Goal: Use online tool/utility: Utilize a website feature to perform a specific function

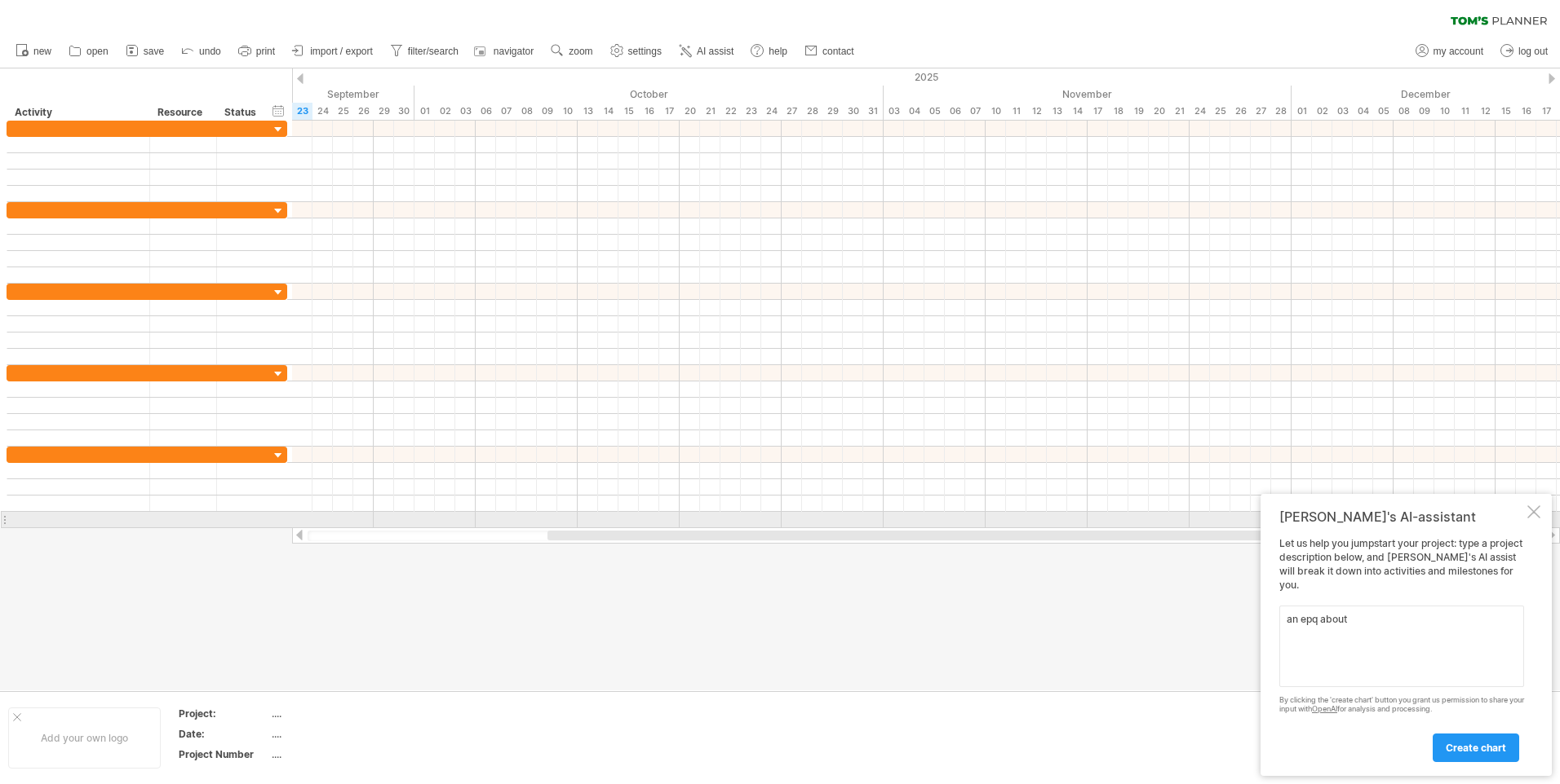
type textarea "an epq about"
click at [1534, 519] on div at bounding box center [1533, 511] width 13 height 13
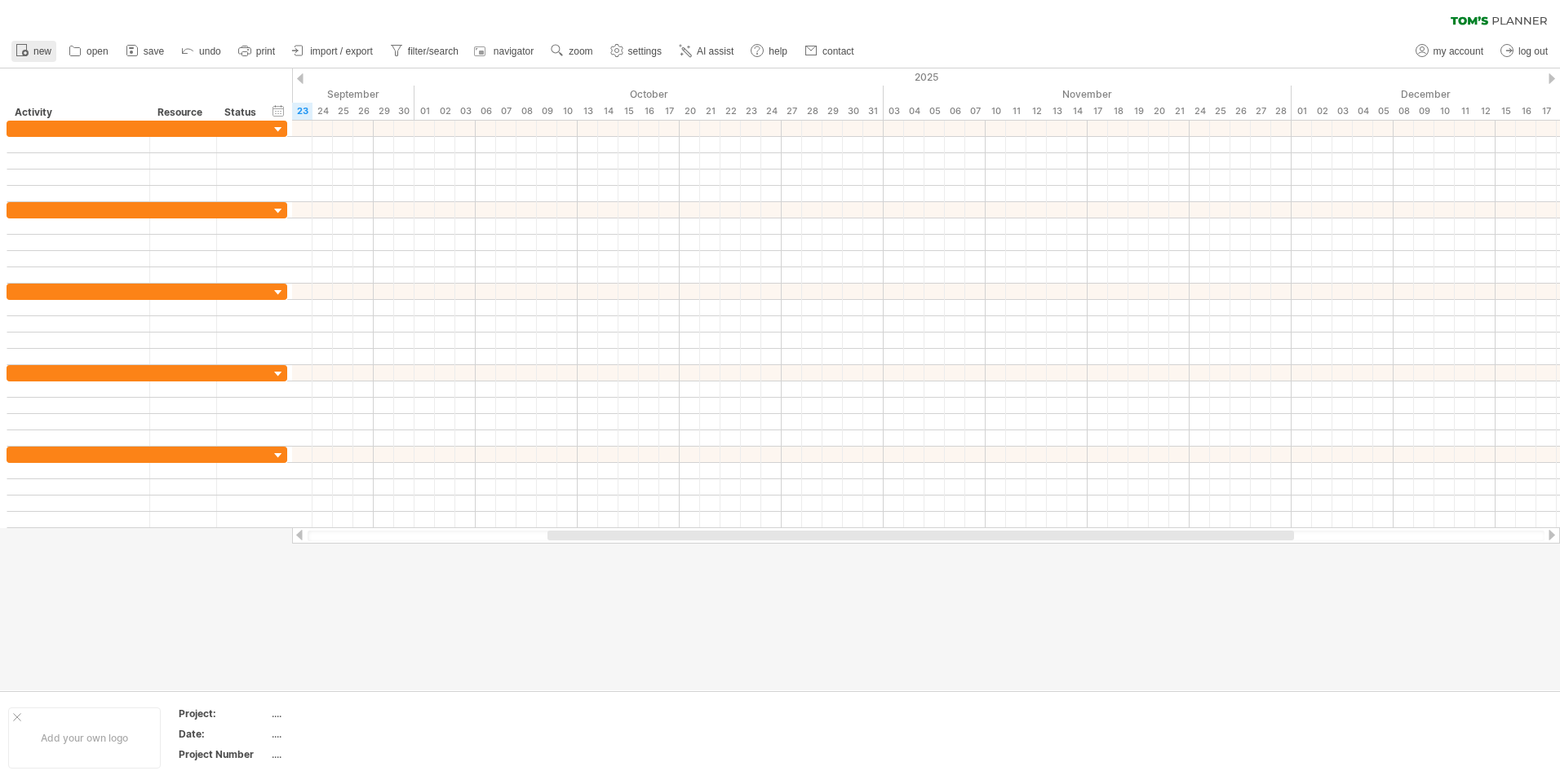
click at [50, 50] on span "new" at bounding box center [42, 50] width 18 height 11
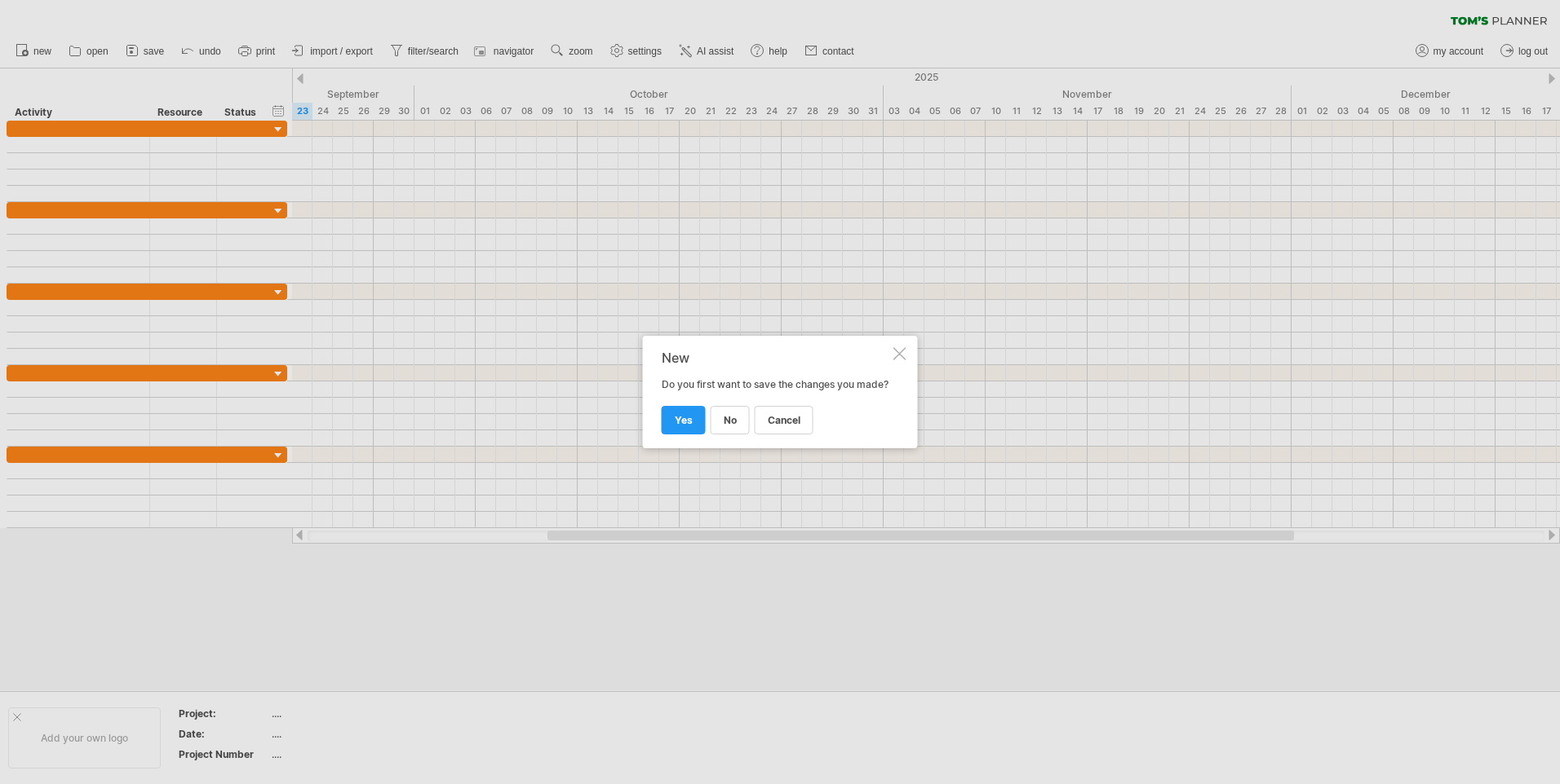
click at [908, 341] on div "New Do you first want to save the changes you made? cancel no yes" at bounding box center [780, 392] width 275 height 113
click at [912, 342] on div "New Do you first want to save the changes you made? cancel no yes" at bounding box center [780, 392] width 275 height 113
click at [898, 351] on div "New Do you first want to save the changes you made? cancel no yes" at bounding box center [780, 392] width 275 height 113
click at [898, 351] on div at bounding box center [899, 353] width 13 height 13
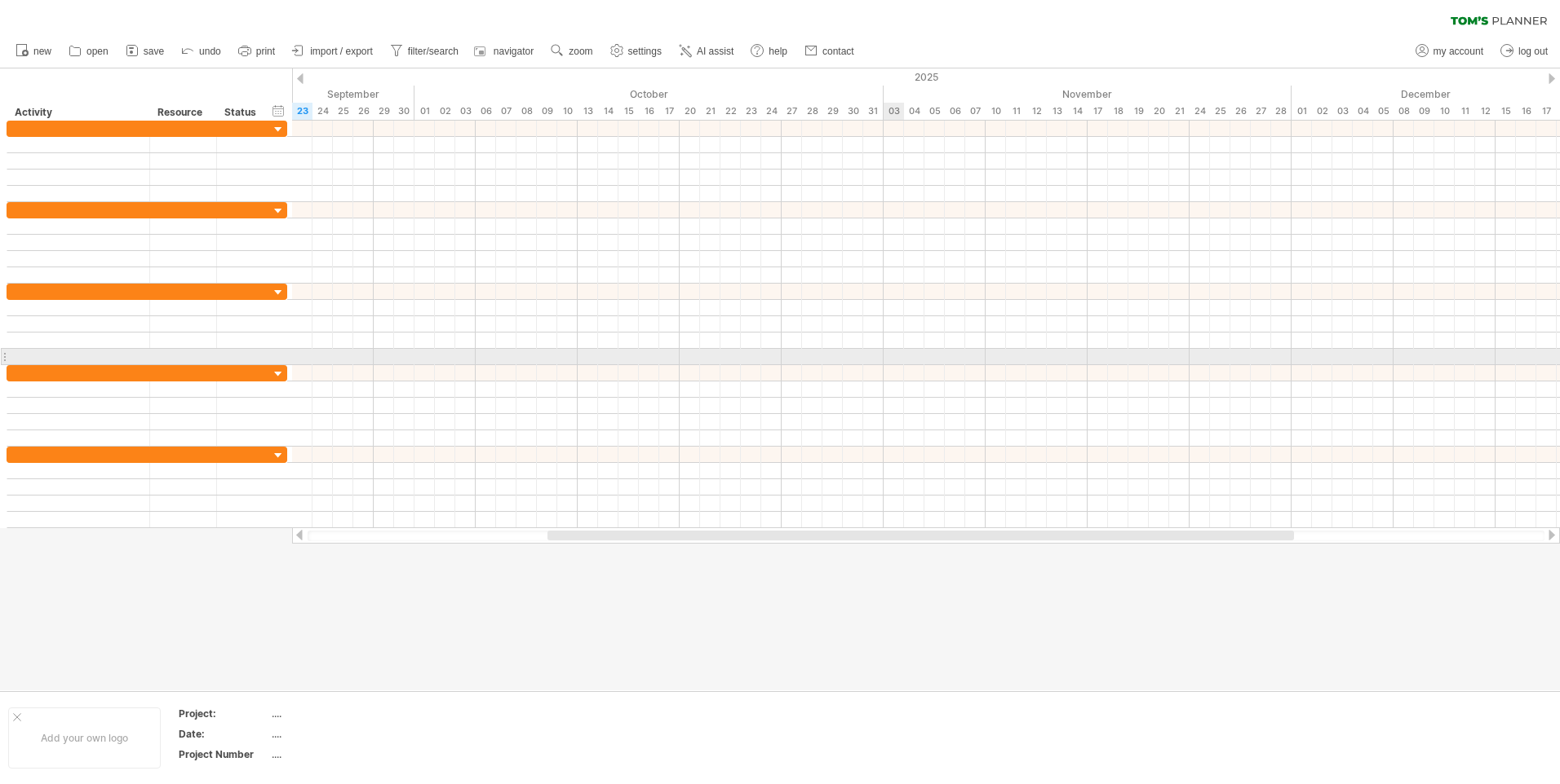
click at [899, 349] on div at bounding box center [925, 357] width 1268 height 16
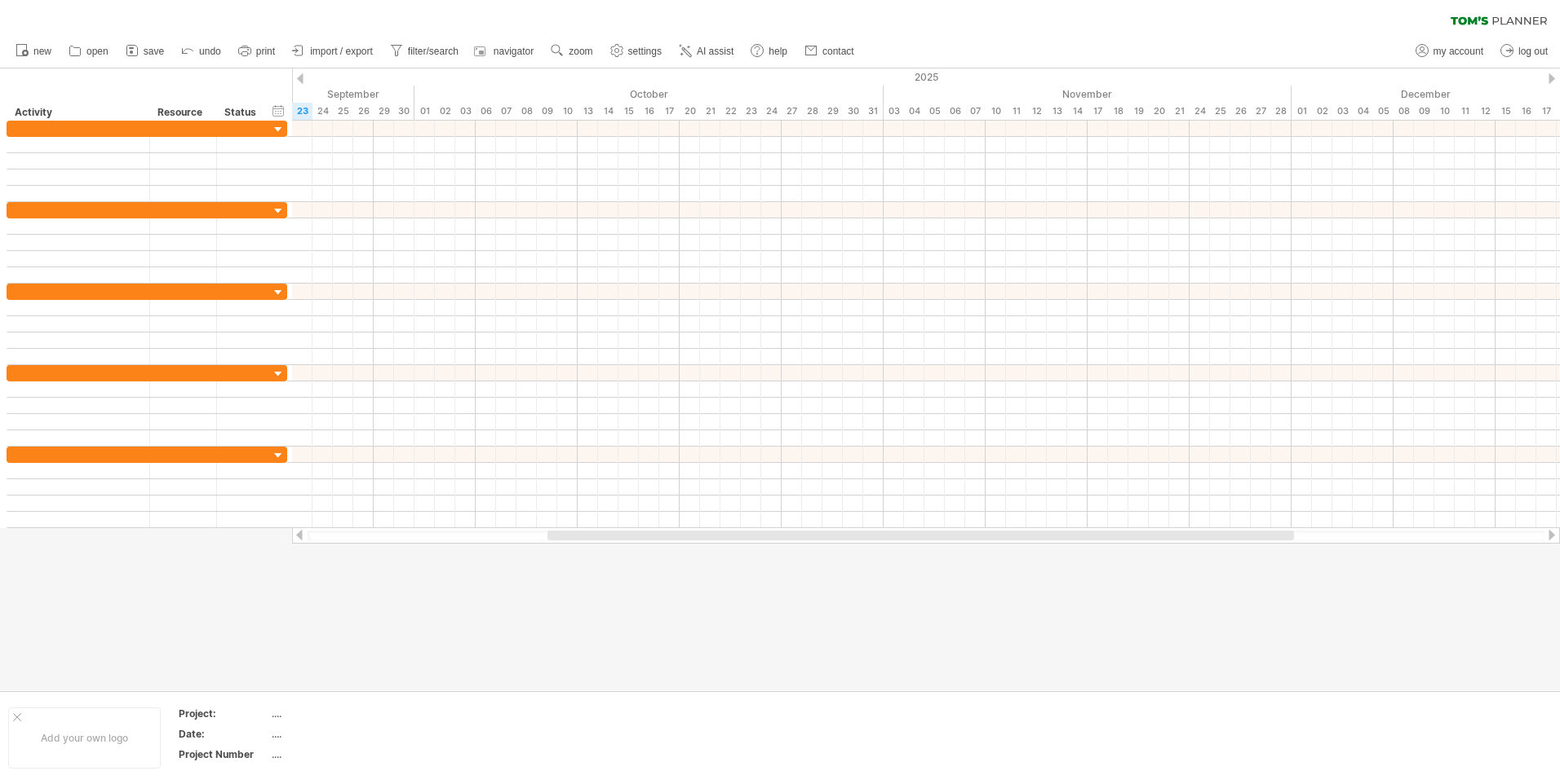
drag, startPoint x: 707, startPoint y: 533, endPoint x: 707, endPoint y: 564, distance: 31.0
click at [707, 564] on div "Trying to reach [DOMAIN_NAME] Connected again... 0% clear filter new" at bounding box center [780, 392] width 1560 height 784
click at [680, 48] on icon at bounding box center [685, 50] width 16 height 16
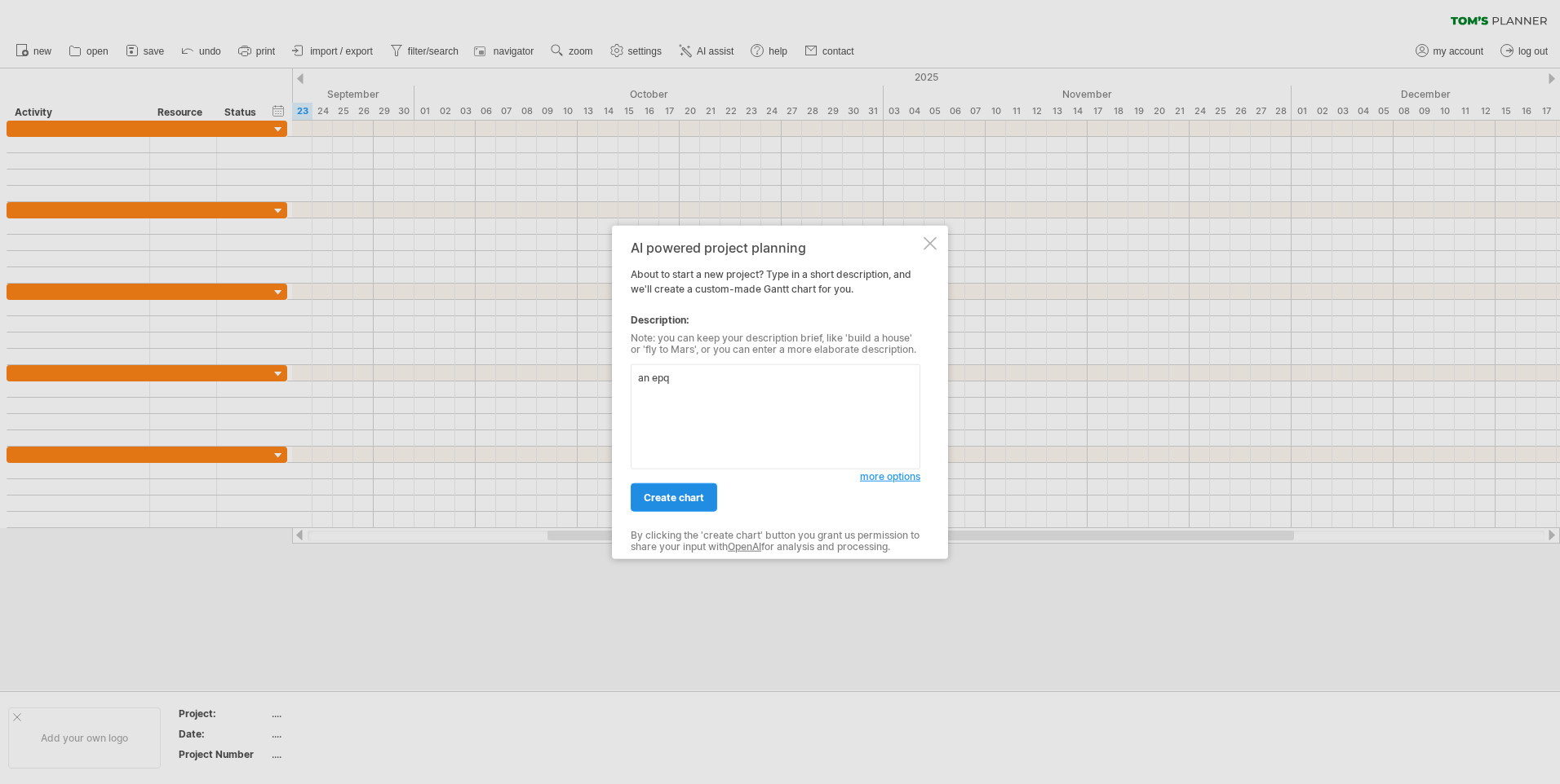
click at [700, 501] on span "create chart" at bounding box center [673, 498] width 61 height 12
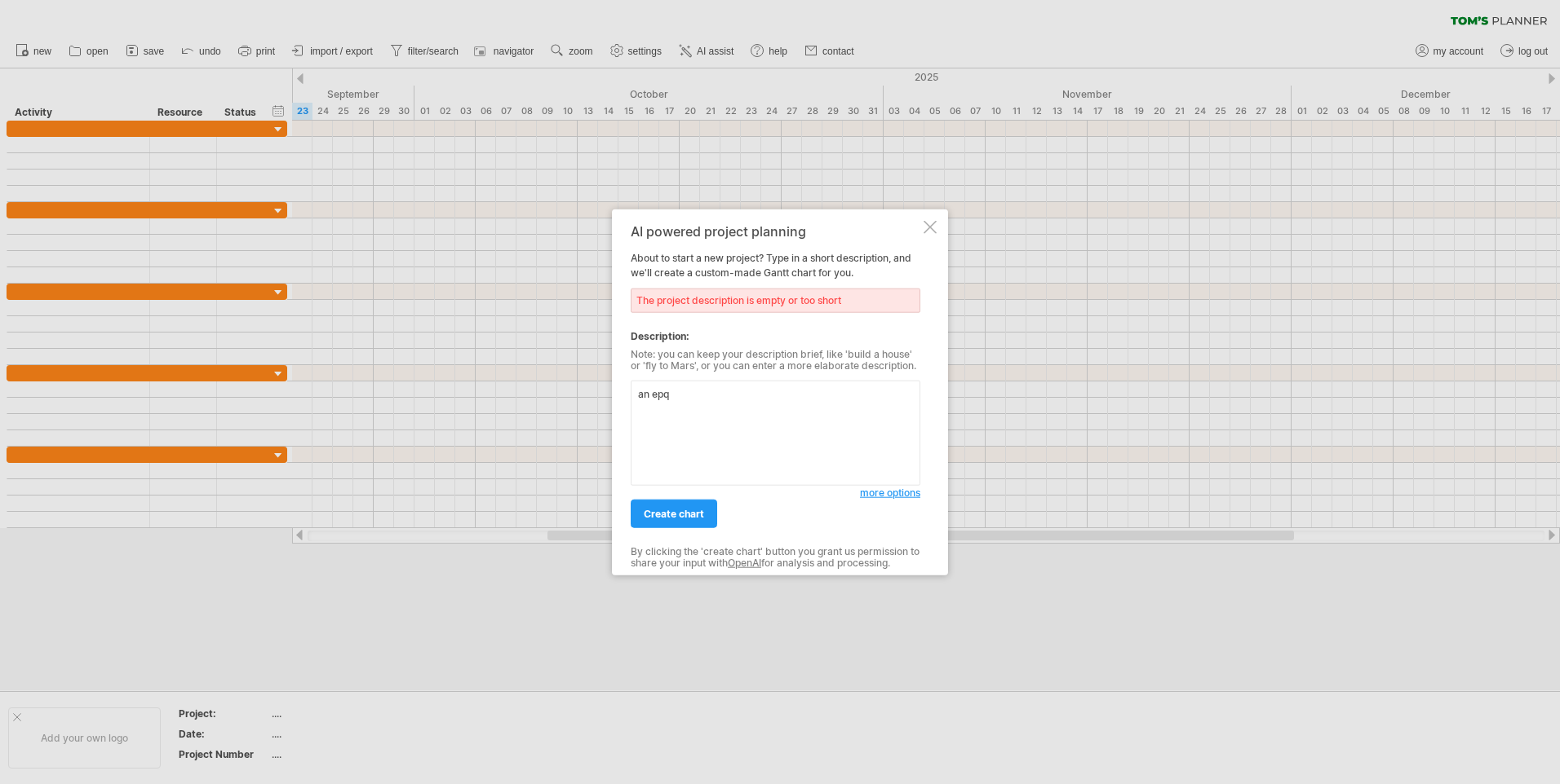
click at [734, 402] on textarea "an epq" at bounding box center [775, 433] width 290 height 105
type textarea "a"
click at [936, 232] on div at bounding box center [930, 227] width 13 height 13
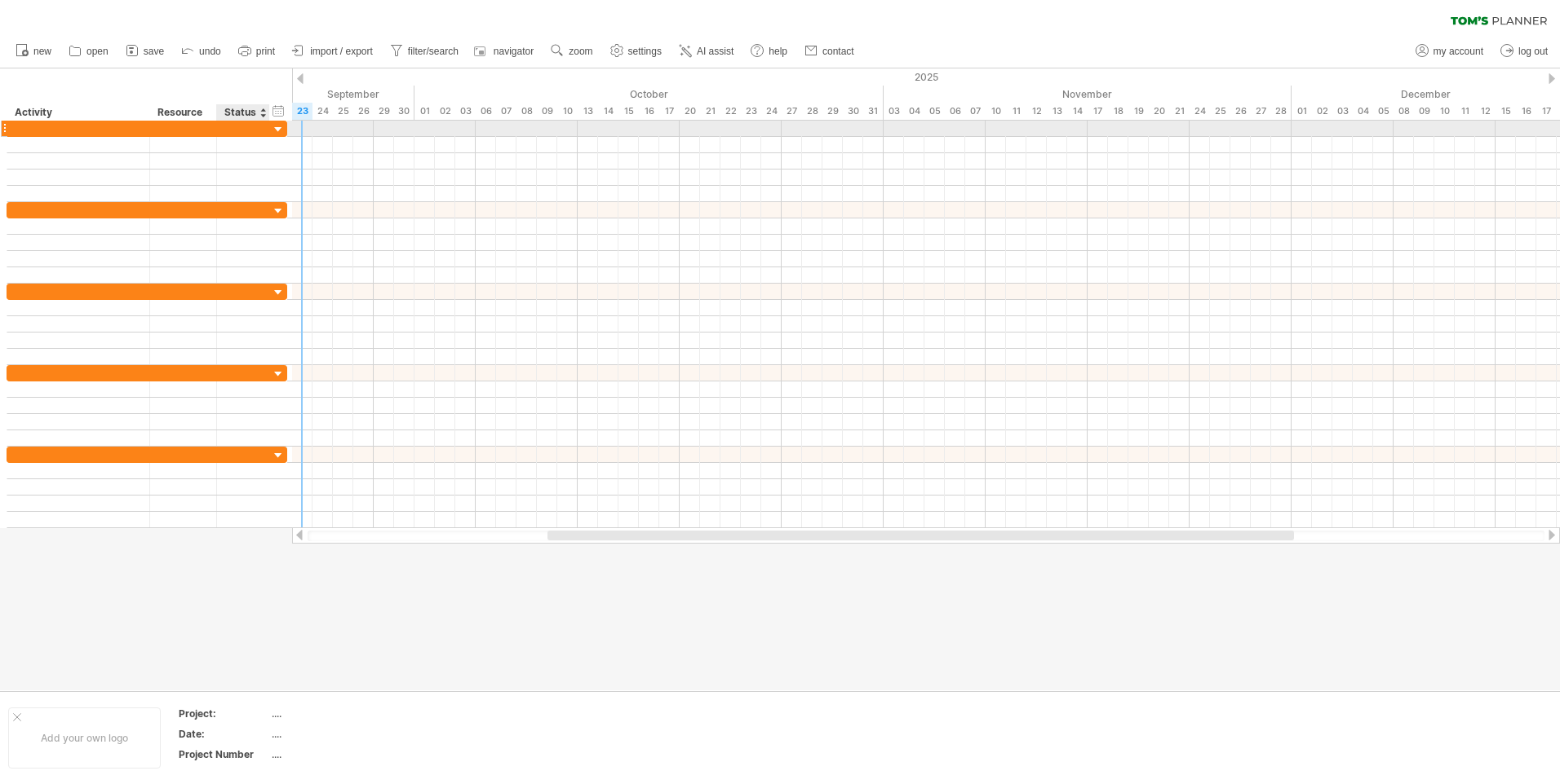
click at [280, 127] on div at bounding box center [279, 130] width 15 height 15
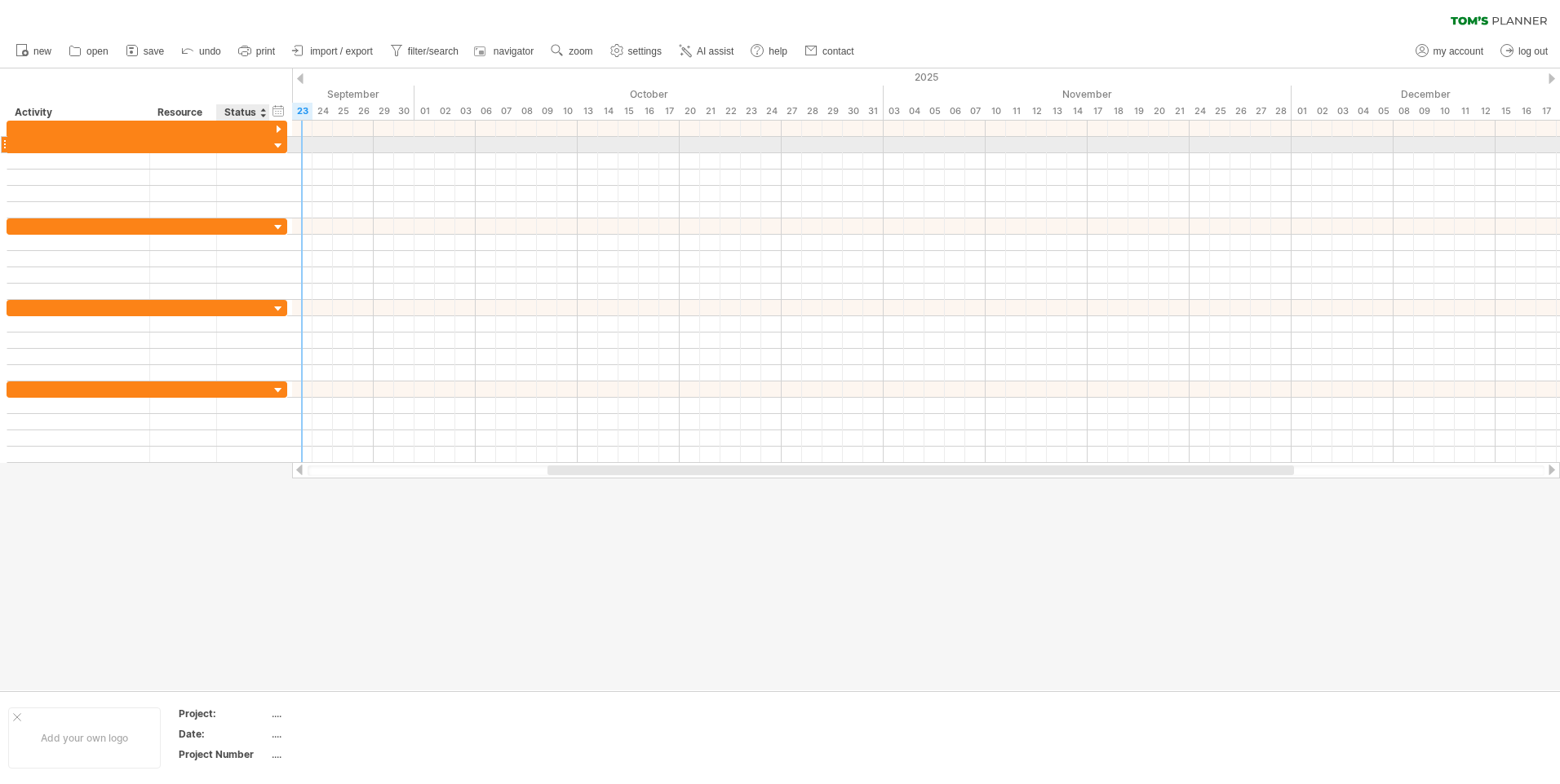
click at [248, 148] on div at bounding box center [243, 144] width 36 height 15
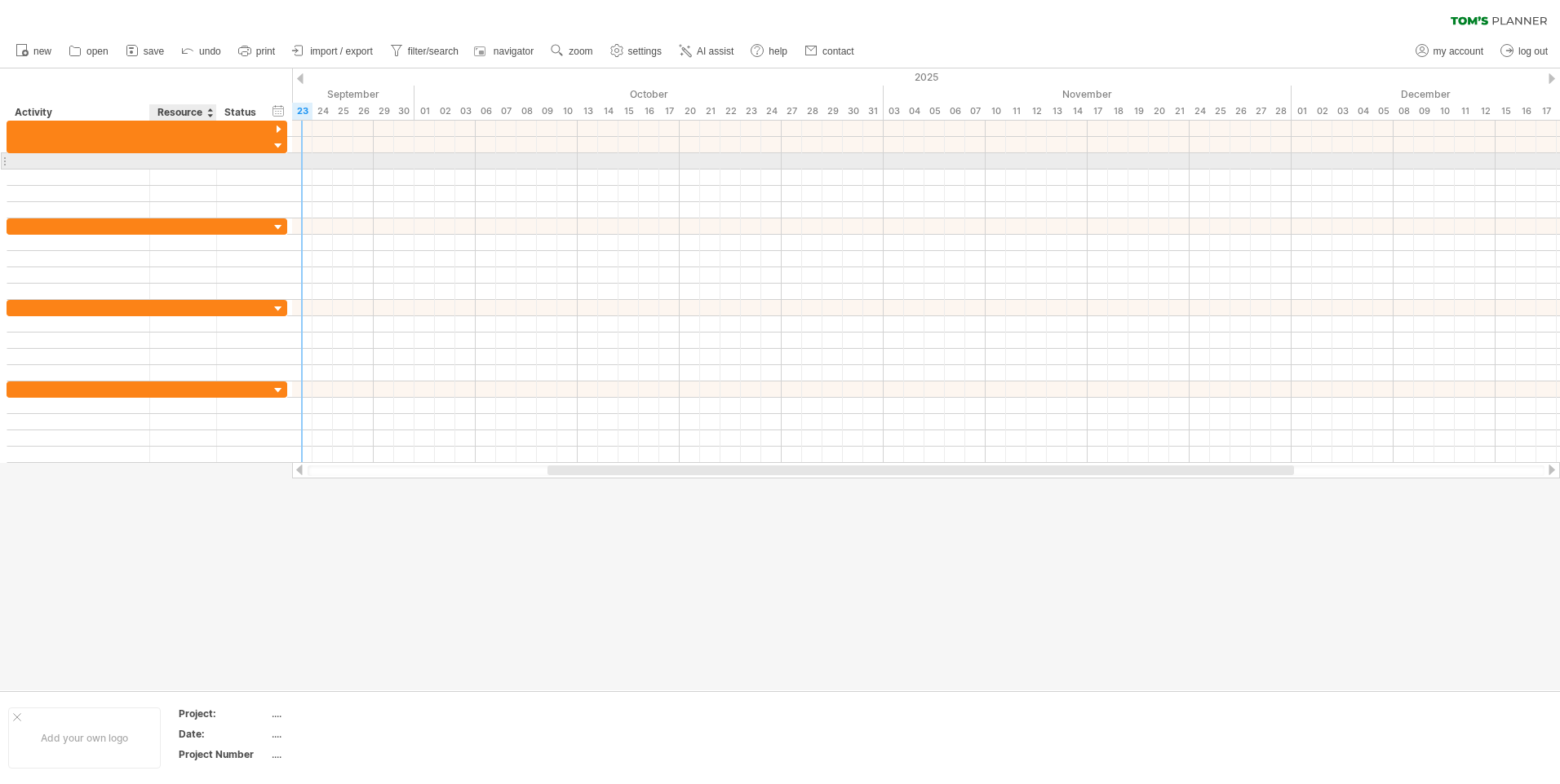
click at [214, 168] on div at bounding box center [215, 161] width 9 height 16
click at [216, 163] on div at bounding box center [215, 161] width 9 height 16
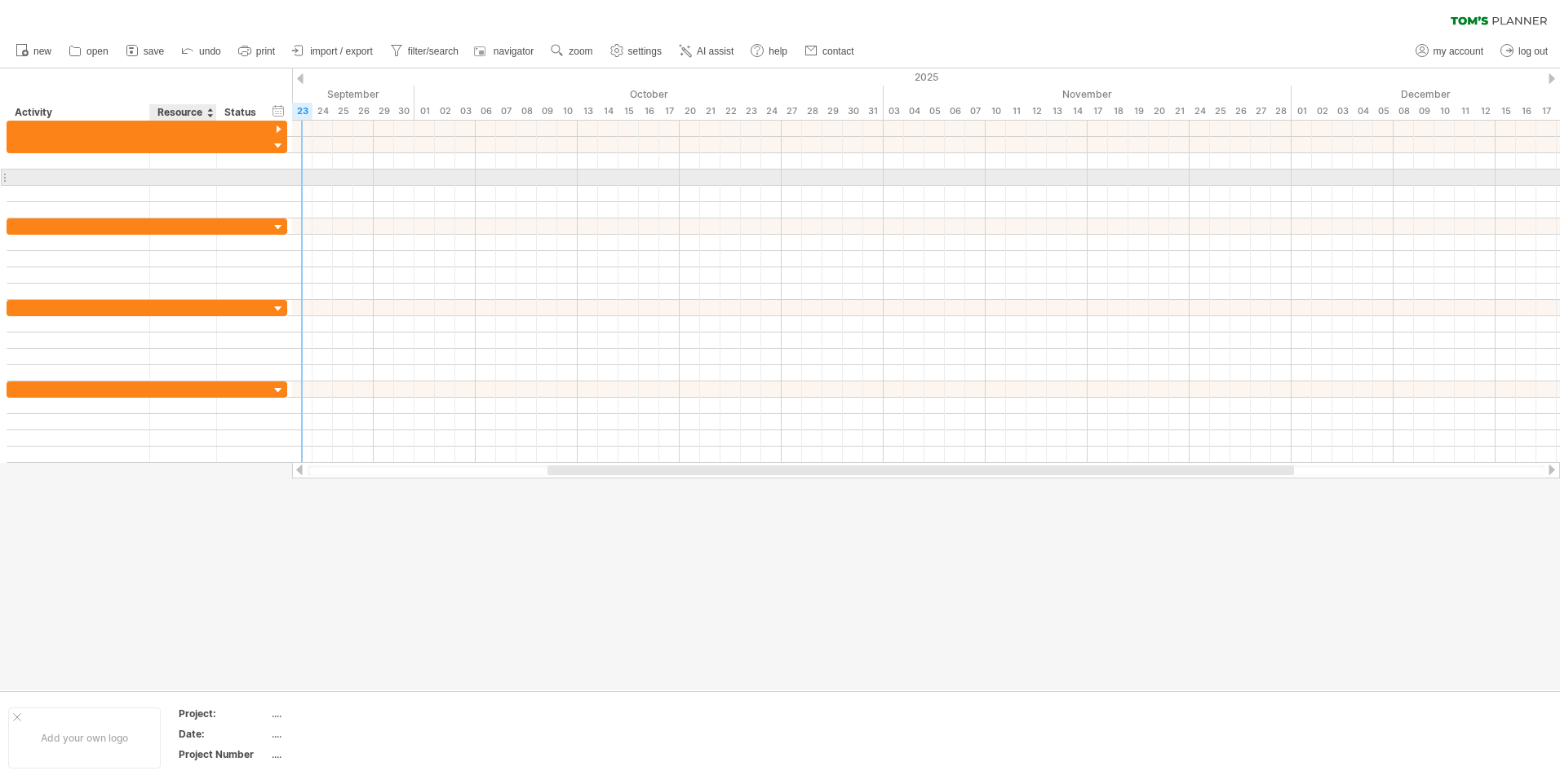
click at [209, 173] on div at bounding box center [183, 177] width 67 height 15
click at [715, 46] on span "AI assist" at bounding box center [714, 50] width 37 height 11
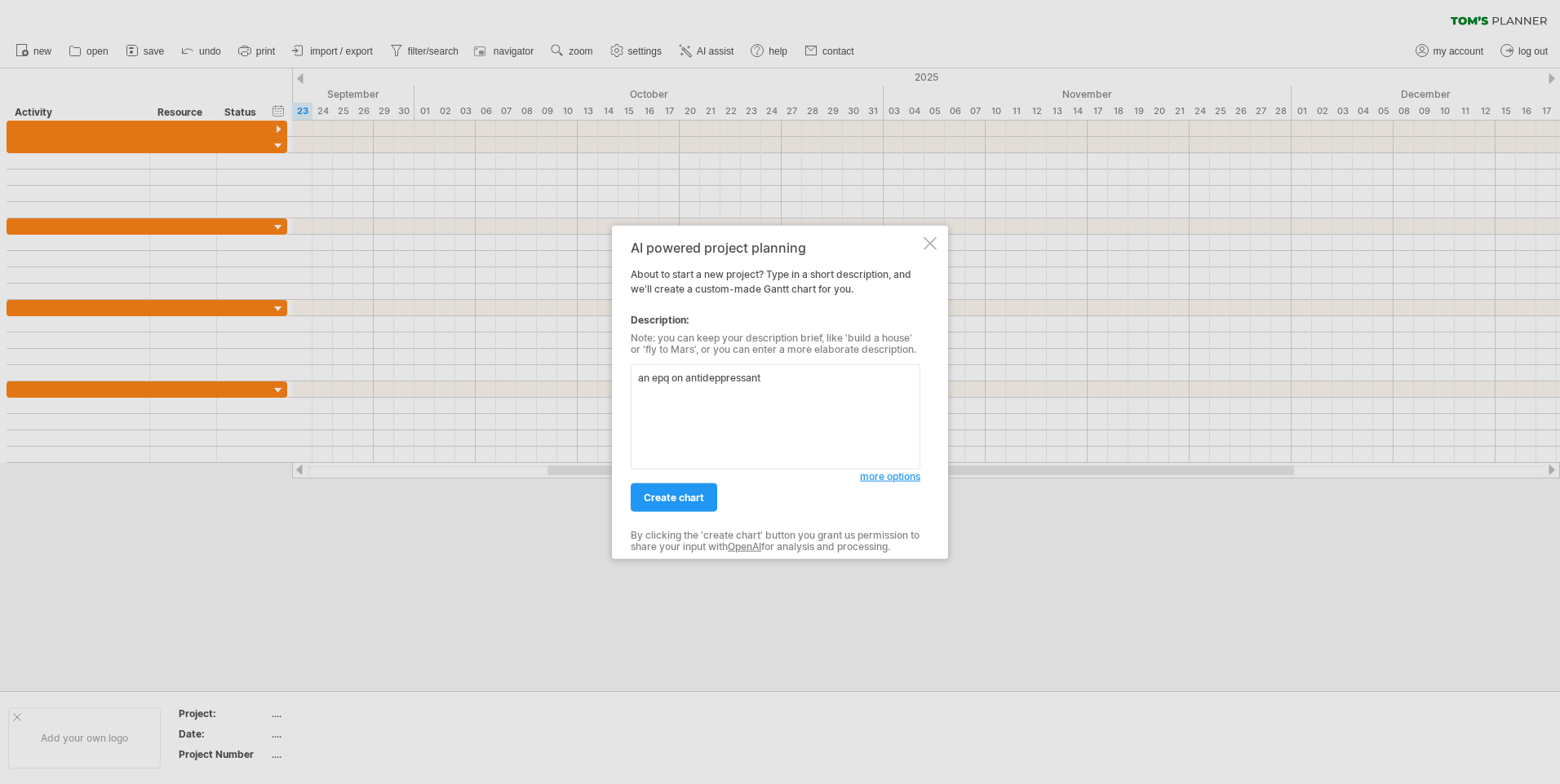
type textarea "an epq on antideppressants"
click at [679, 500] on span "create chart" at bounding box center [673, 498] width 61 height 12
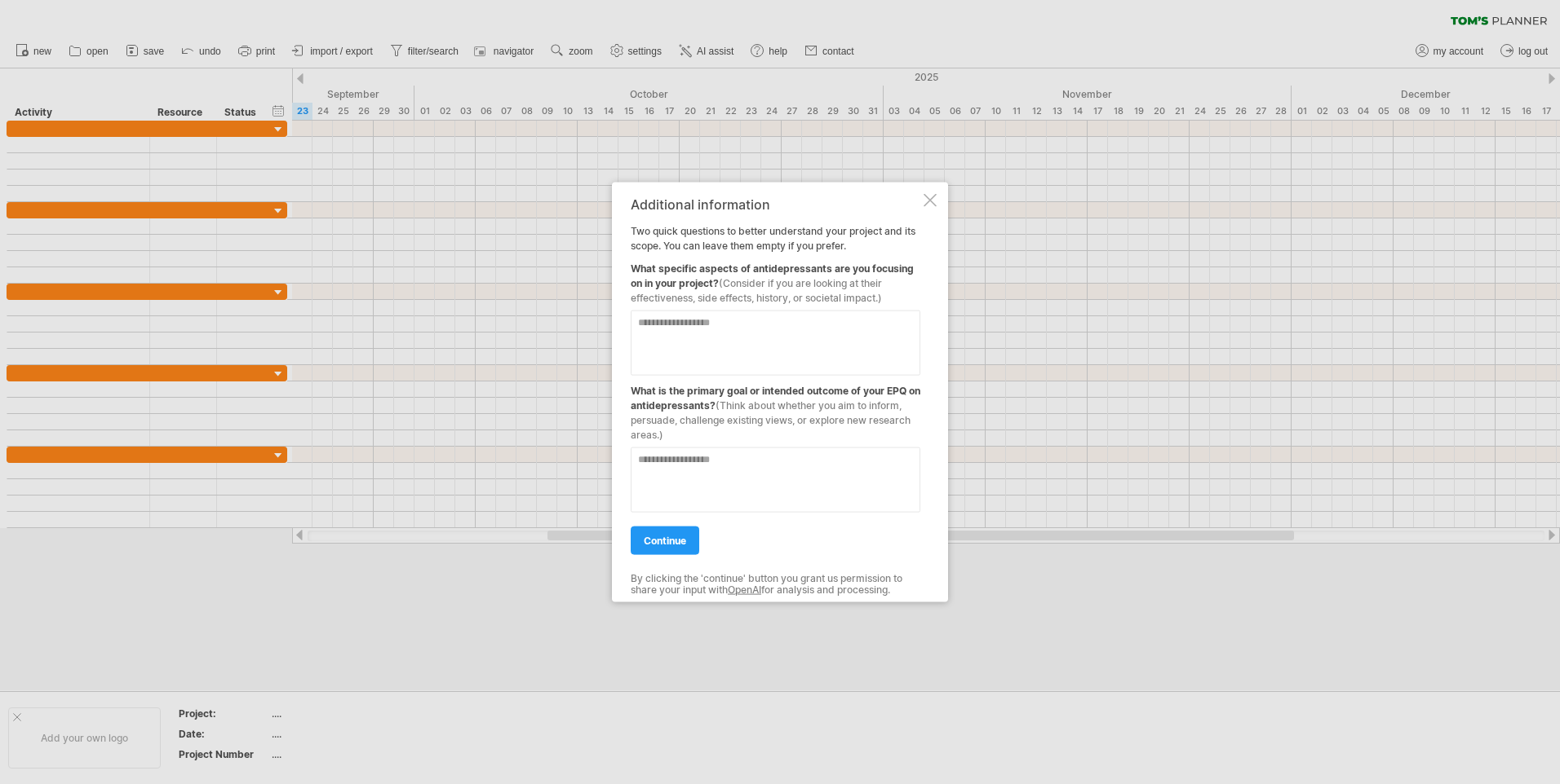
click at [705, 478] on textarea at bounding box center [775, 480] width 290 height 65
type textarea "**********"
click at [680, 321] on textarea at bounding box center [775, 343] width 290 height 65
type textarea "**********"
click at [660, 551] on link "continue" at bounding box center [665, 540] width 68 height 28
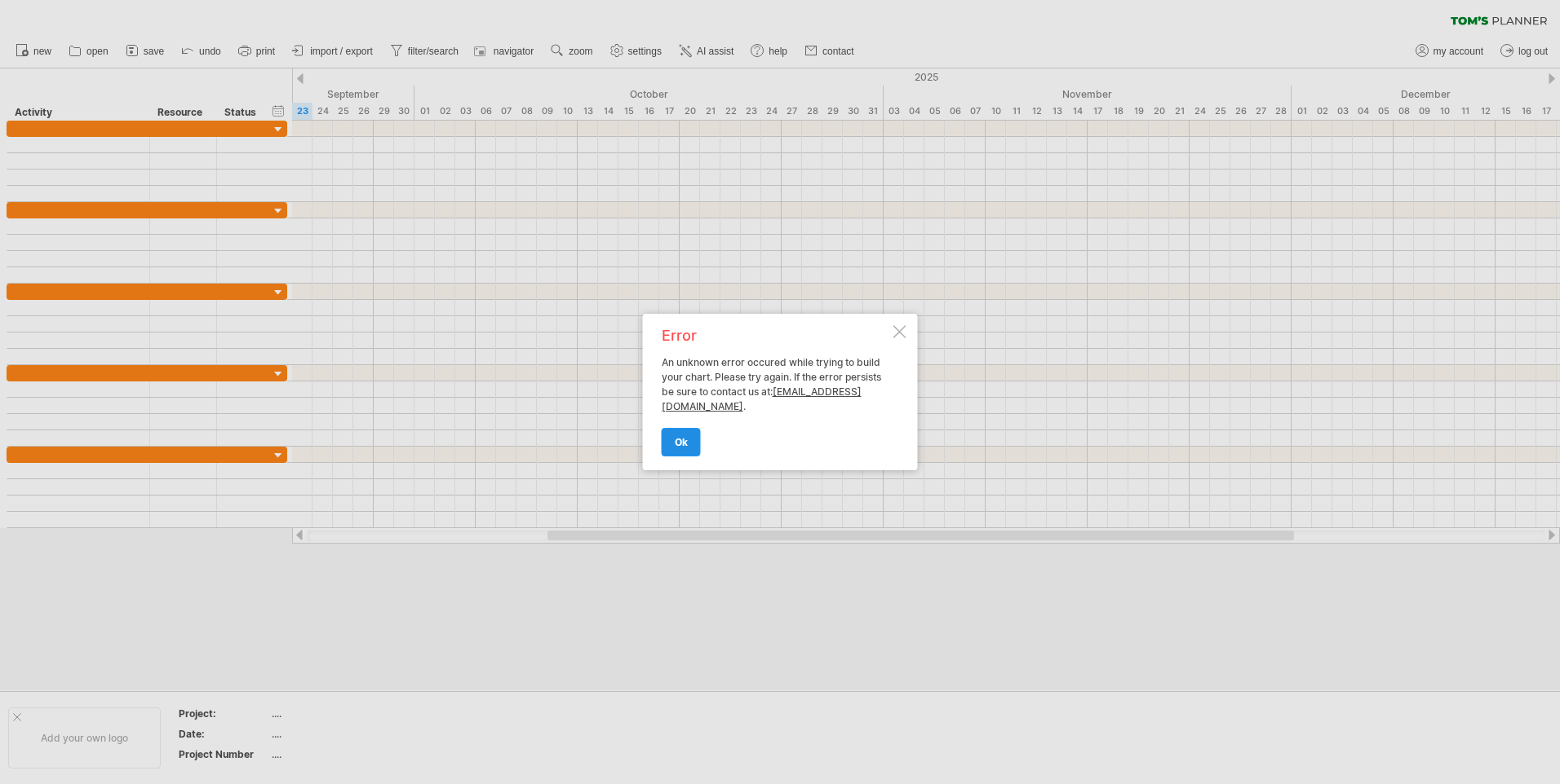
click at [688, 447] on link "ok" at bounding box center [681, 442] width 39 height 28
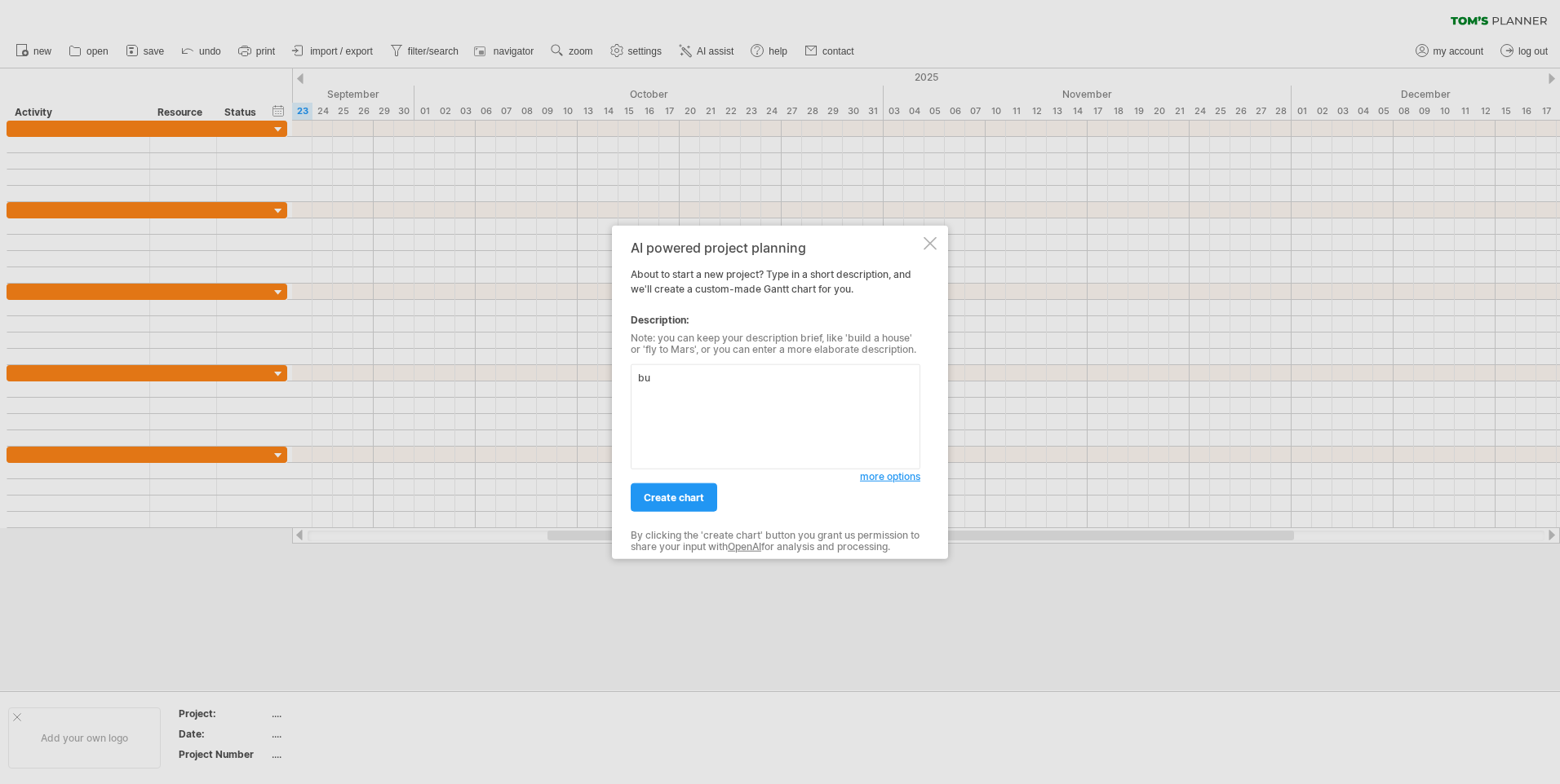
type textarea "b"
click at [694, 380] on textarea "are antideppressants" at bounding box center [775, 416] width 290 height 105
click at [762, 383] on textarea "are antidepressants" at bounding box center [775, 416] width 290 height 105
type textarea "are antidepressants overused in the [GEOGRAPHIC_DATA]"
click at [709, 498] on link "create chart" at bounding box center [673, 498] width 86 height 28
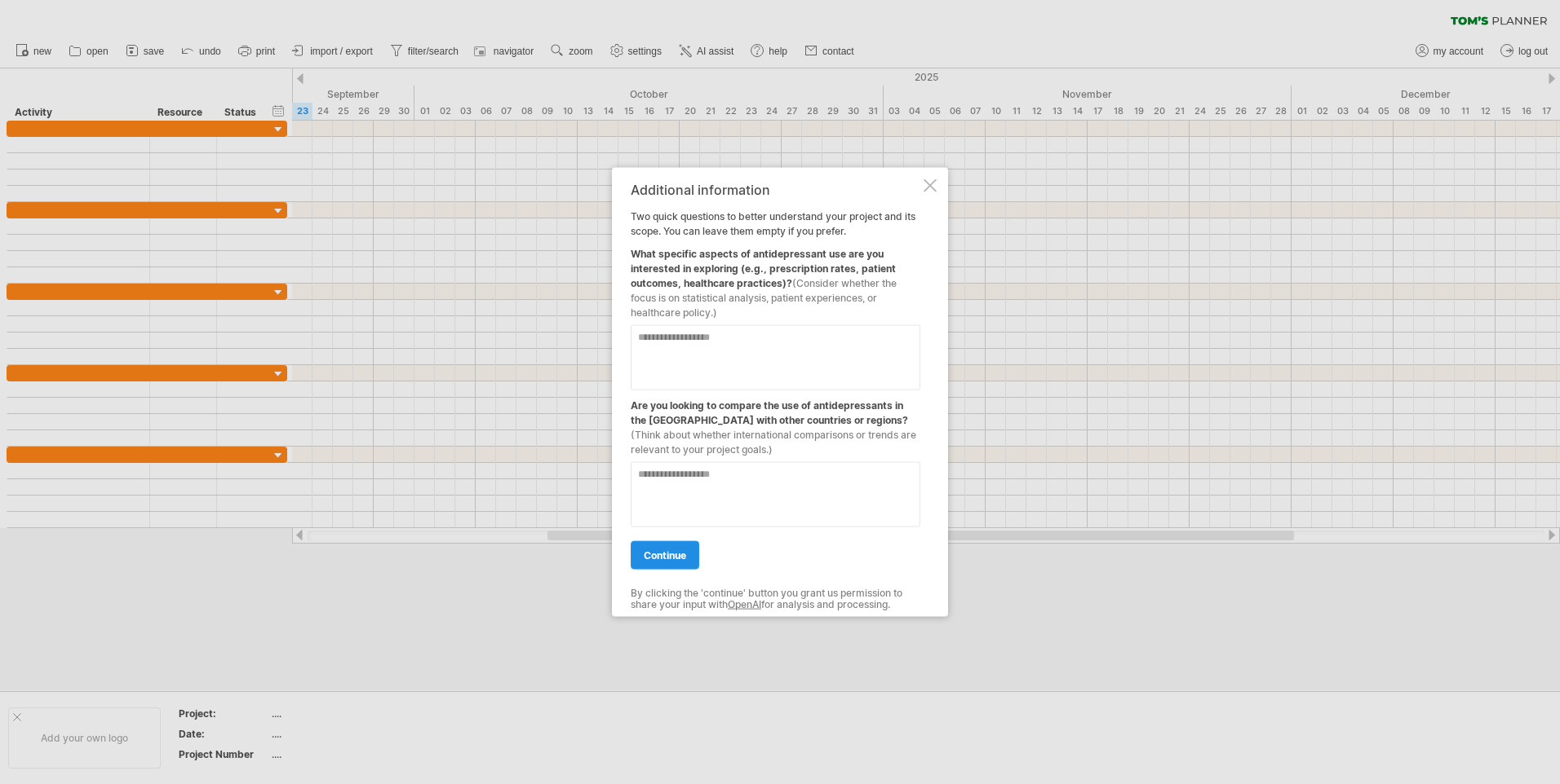
click at [680, 559] on span "continue" at bounding box center [665, 556] width 43 height 12
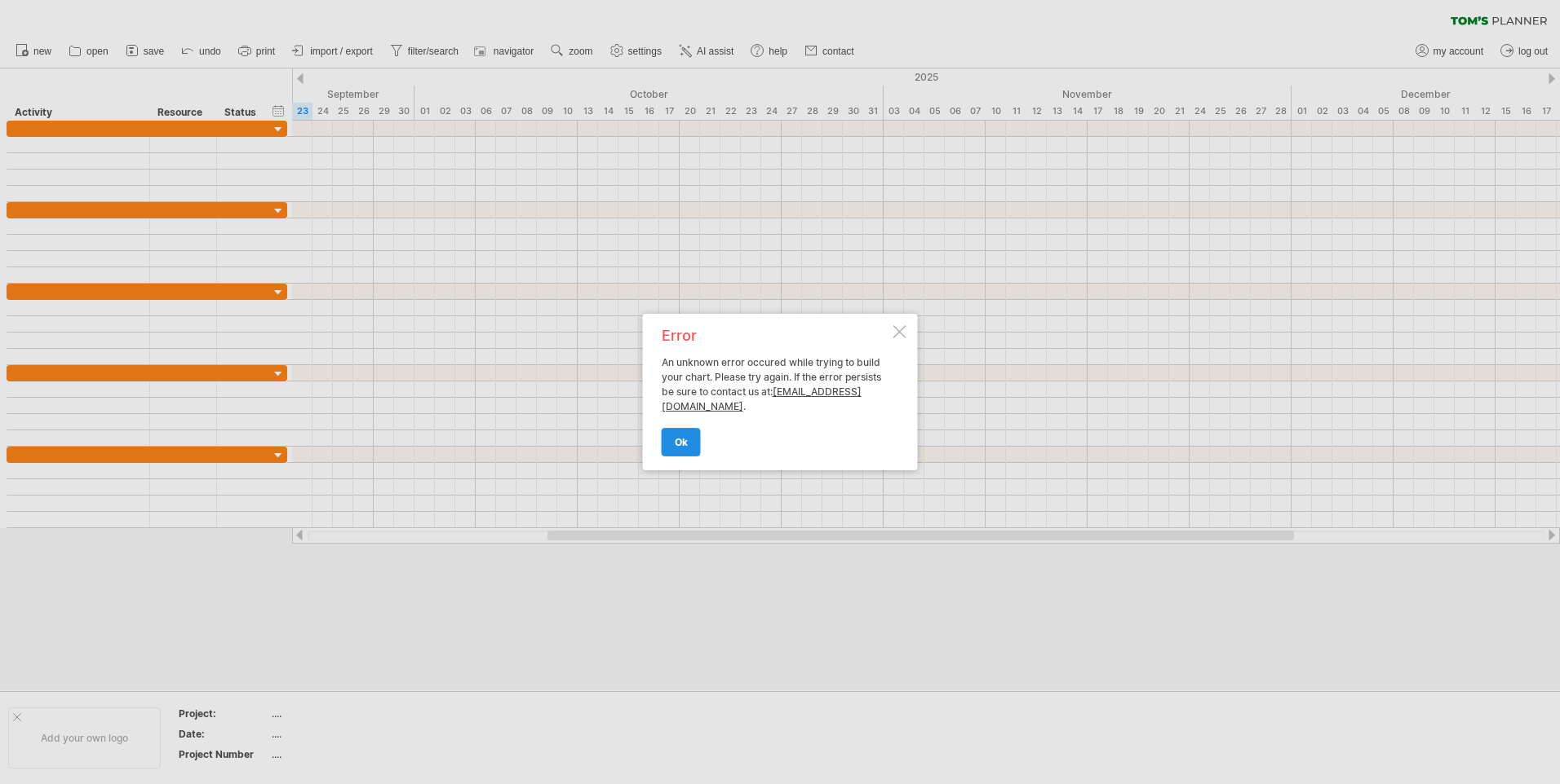
click at [681, 443] on span "ok" at bounding box center [681, 442] width 13 height 12
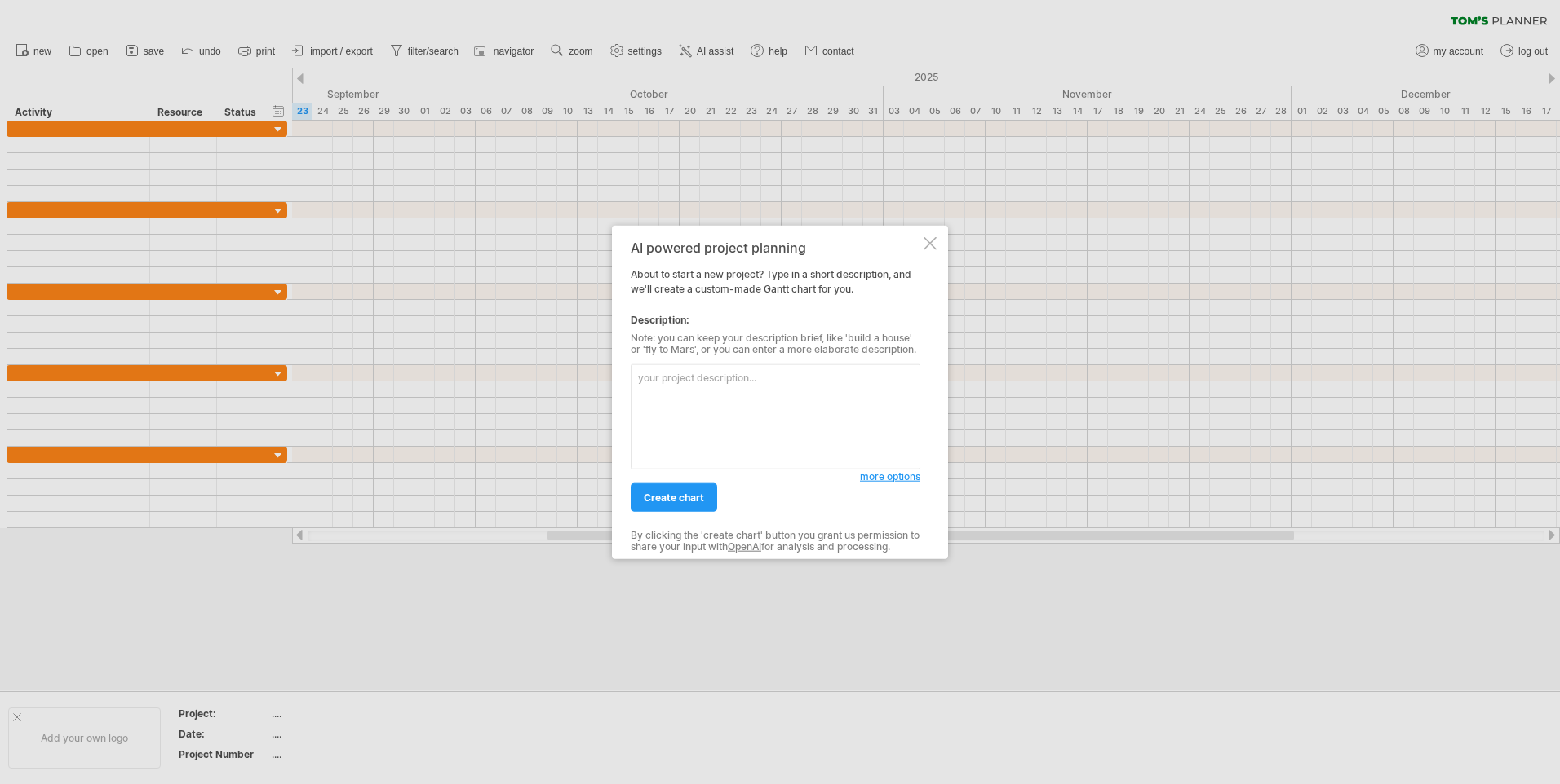
click at [937, 238] on div "AI powered project planning About to start a new project? Type in a short descr…" at bounding box center [779, 392] width 336 height 333
click at [930, 247] on div at bounding box center [930, 244] width 13 height 13
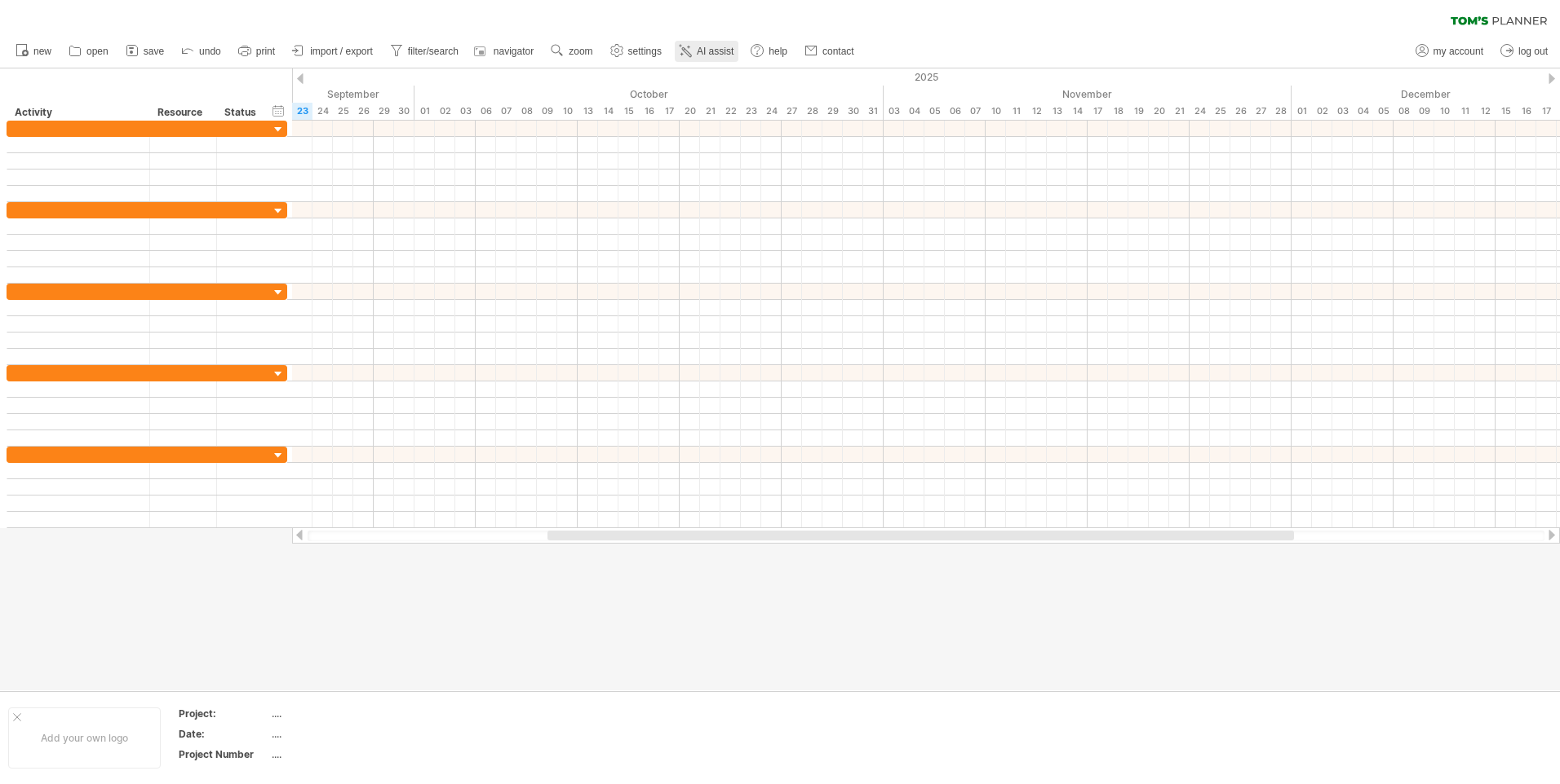
click at [714, 50] on span "AI assist" at bounding box center [714, 50] width 37 height 11
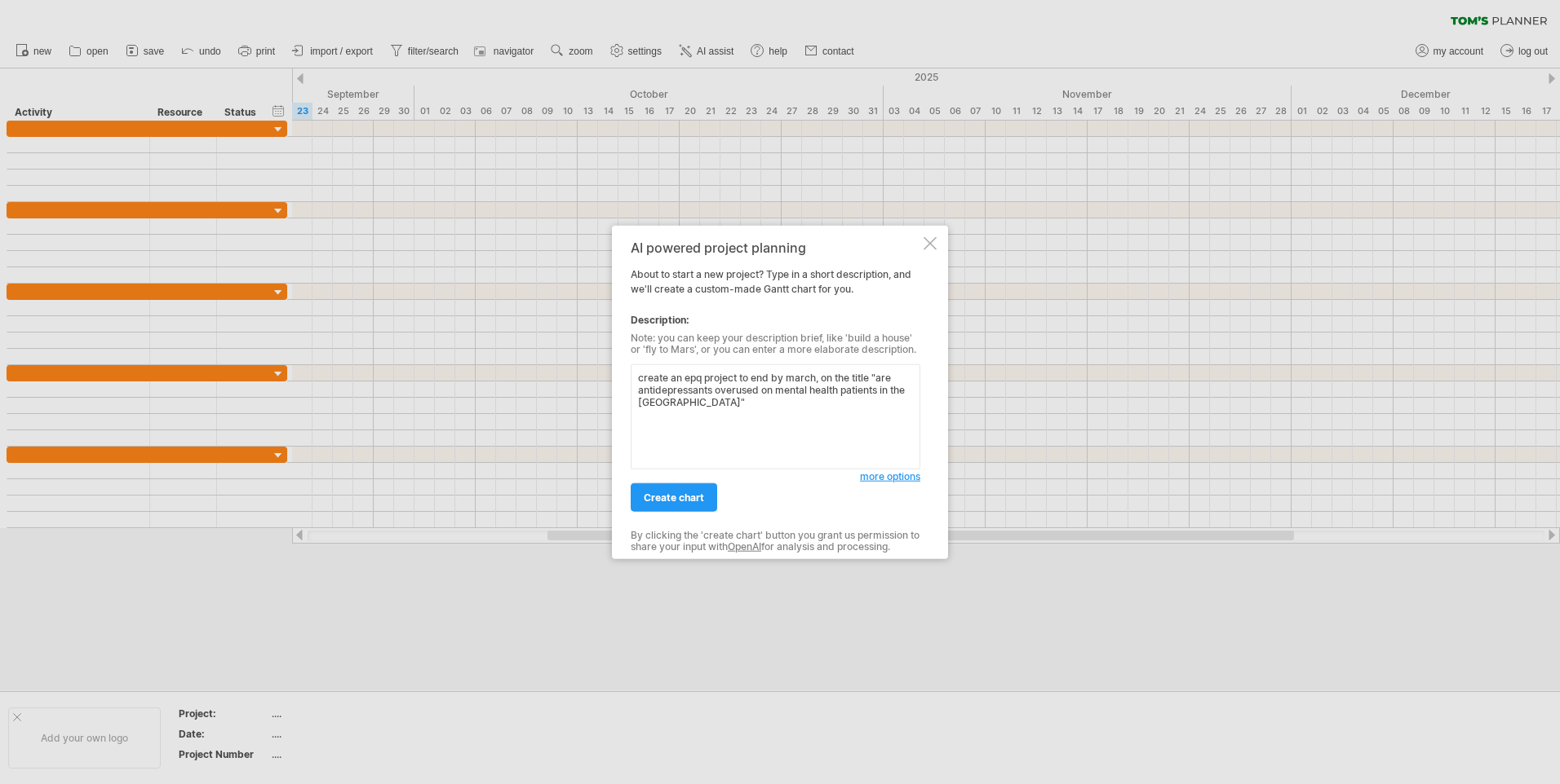
click at [700, 379] on textarea "create an epq project to end by march, on the title "are antidepressants overus…" at bounding box center [775, 416] width 290 height 105
click at [693, 404] on textarea "create an EPQ project to end by march, on the title "are antidepressants overus…" at bounding box center [775, 416] width 290 height 105
click at [647, 405] on textarea "create an EPQ project to end by march, on the title "are antidepressants overus…" at bounding box center [775, 416] width 290 height 105
click at [682, 408] on textarea "create an EPQ project to end by march, on the title "are antidepressants overus…" at bounding box center [775, 416] width 290 height 105
type textarea "create an EPQ project to end by march, on the title "are antidepressants overus…"
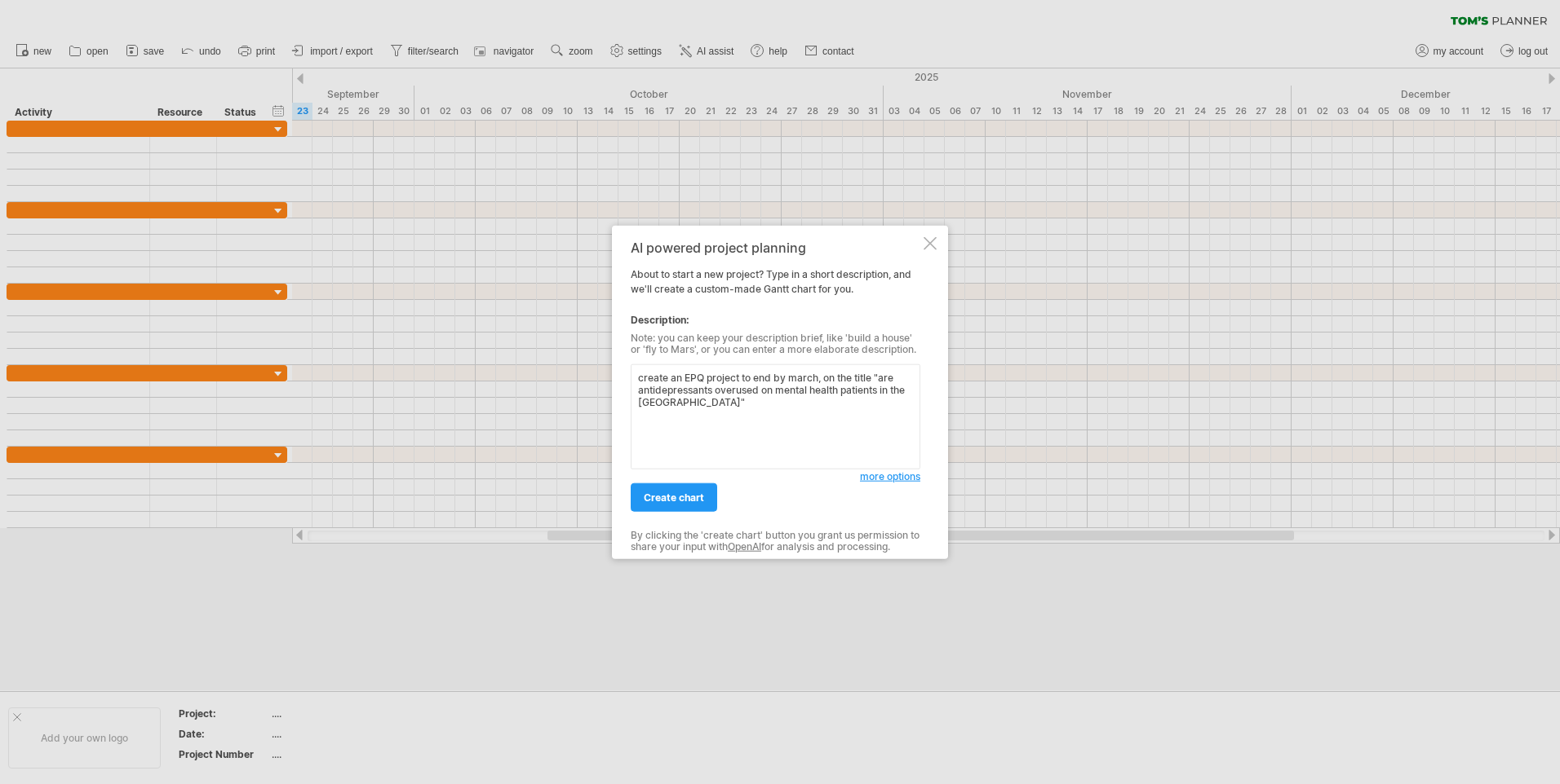
click at [697, 504] on link "create chart" at bounding box center [673, 498] width 86 height 28
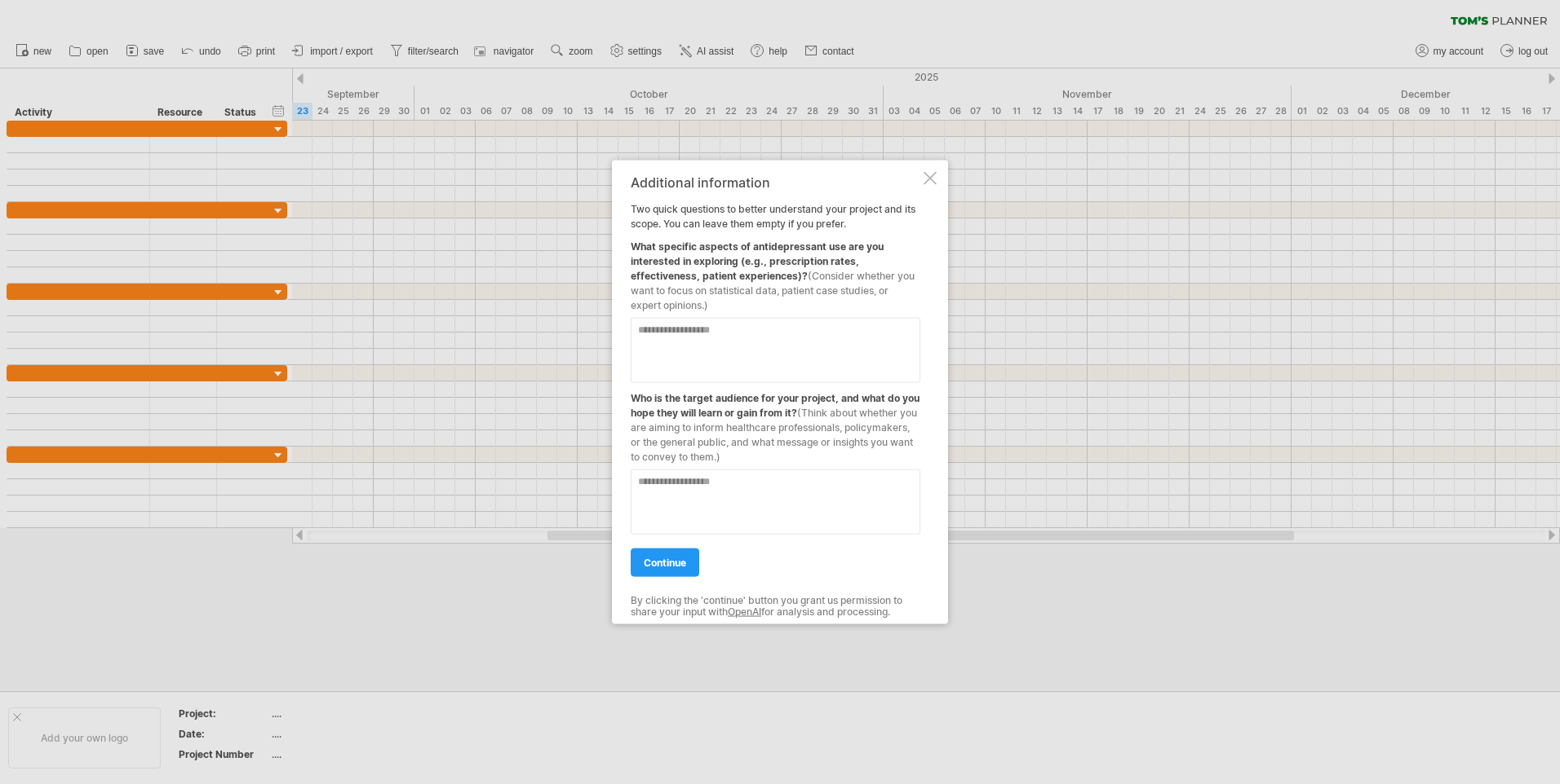
click at [793, 348] on textarea at bounding box center [775, 351] width 290 height 65
type textarea "**********"
click at [777, 477] on textarea at bounding box center [775, 502] width 290 height 65
type textarea "**********"
click at [686, 566] on span "continue" at bounding box center [665, 563] width 43 height 12
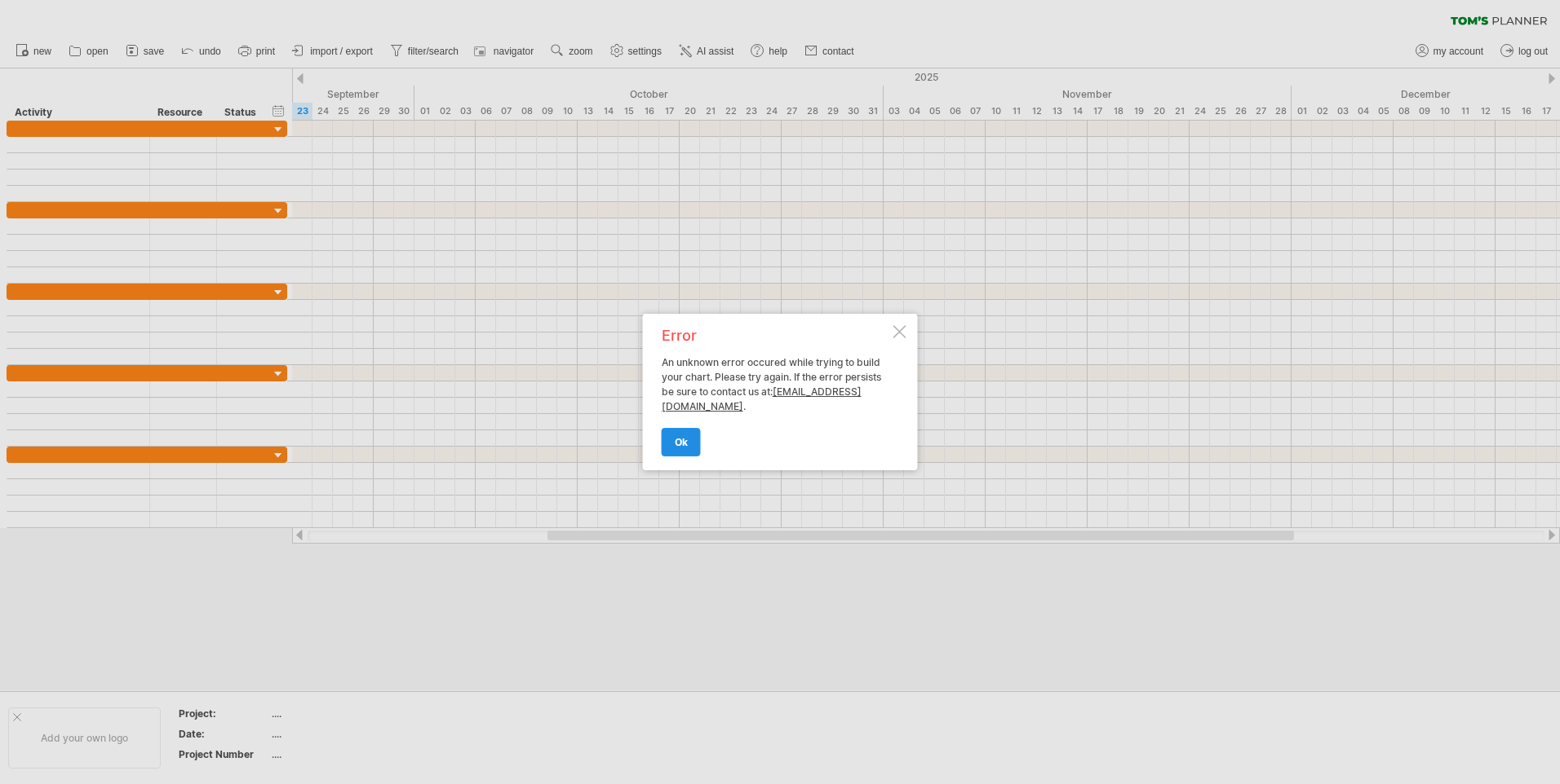
click at [688, 445] on link "ok" at bounding box center [681, 442] width 39 height 28
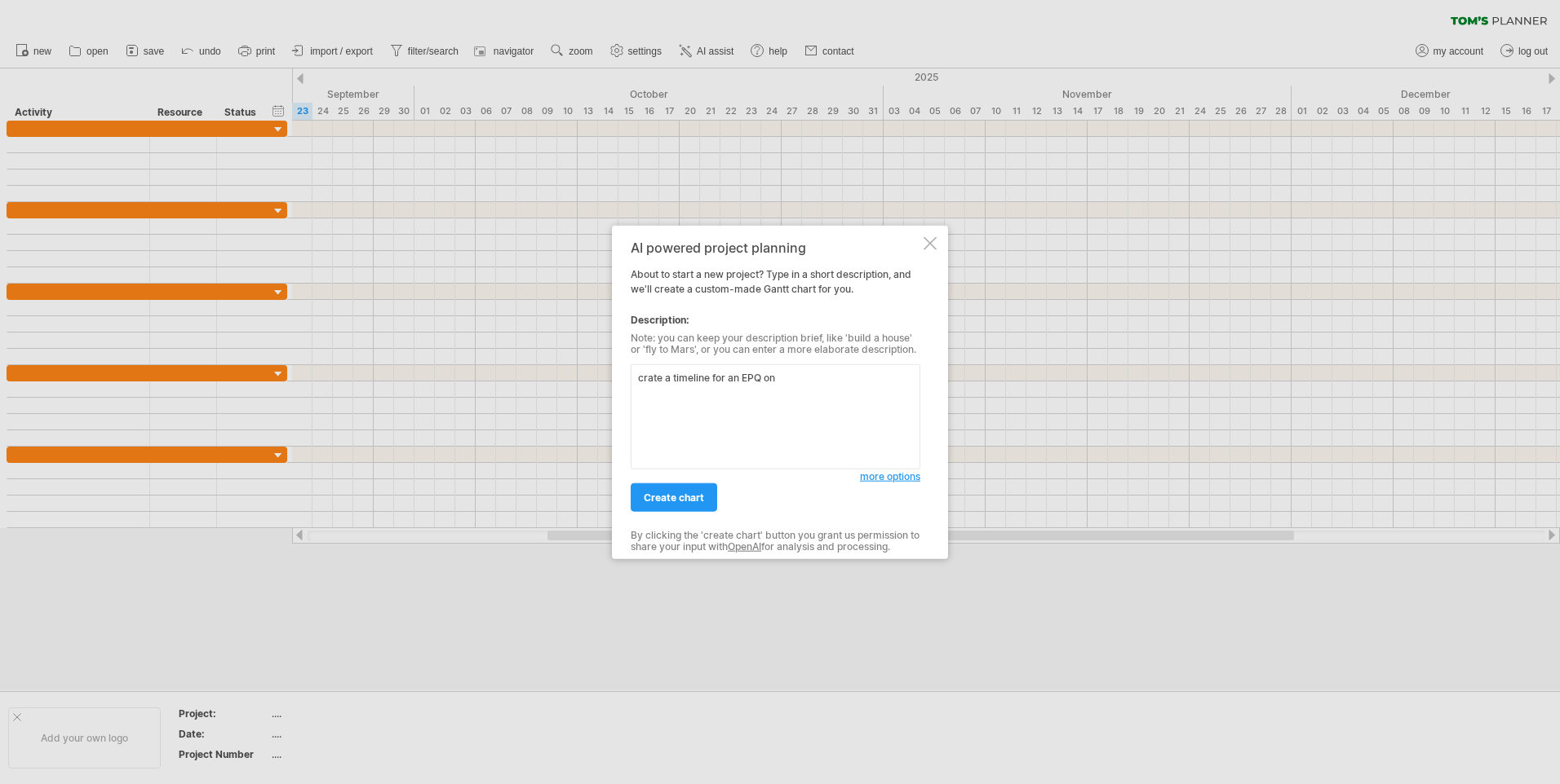
click at [650, 381] on textarea "crate a timeline for an EPQ on" at bounding box center [775, 416] width 290 height 105
click at [647, 384] on textarea "crate a timeline for an EPQ on" at bounding box center [775, 416] width 290 height 105
click at [795, 374] on textarea "create a timeline for an EPQ on" at bounding box center [775, 416] width 290 height 105
click at [842, 386] on textarea "create a timeline for an EPQ on are antideppressants" at bounding box center [775, 416] width 290 height 105
click at [891, 374] on textarea "create a timeline for an EPQ on are antidepressants" at bounding box center [775, 416] width 290 height 105
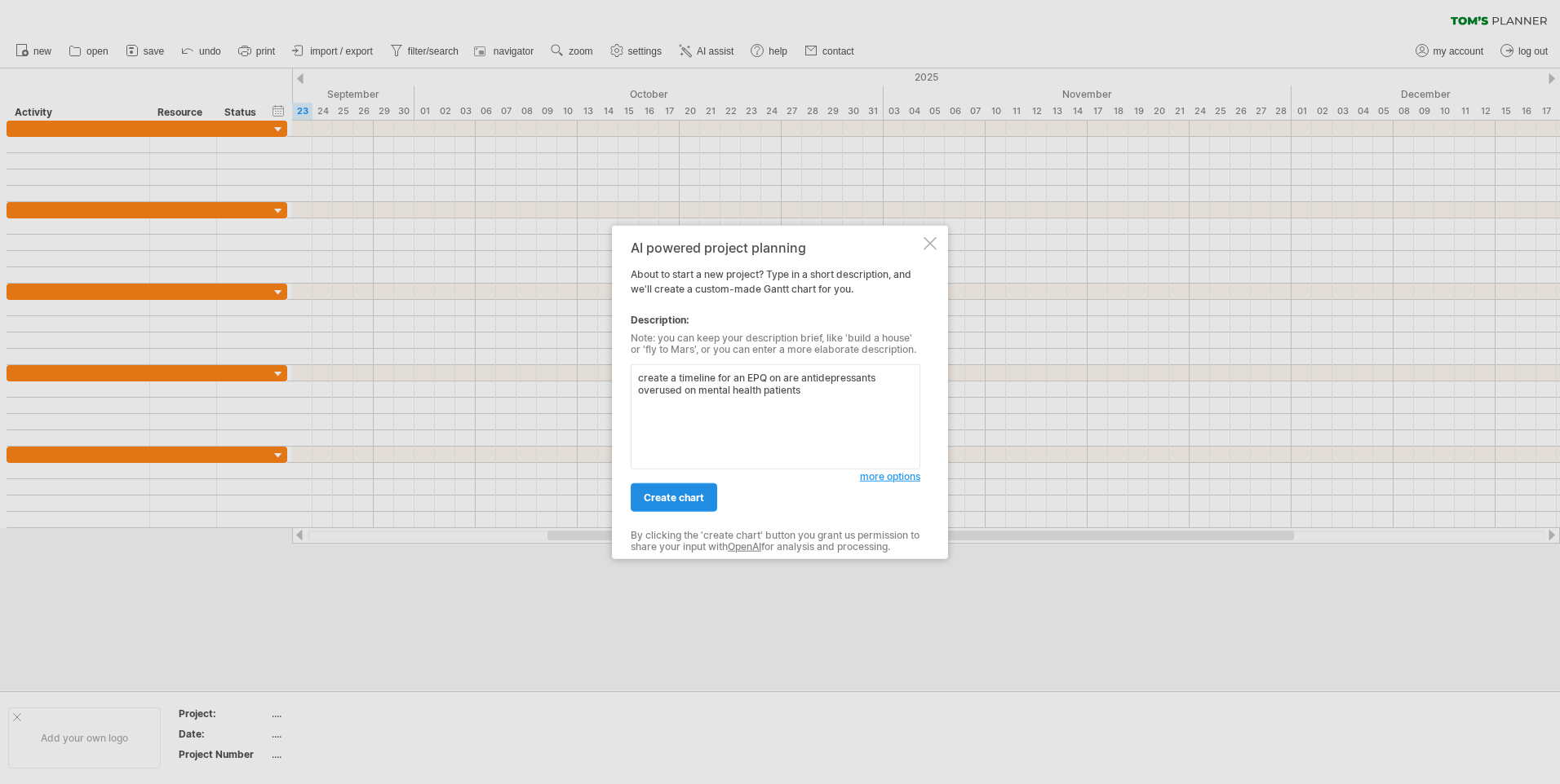
type textarea "create a timeline for an EPQ on are antidepressants overused on mental health p…"
click at [701, 500] on span "create chart" at bounding box center [673, 498] width 61 height 12
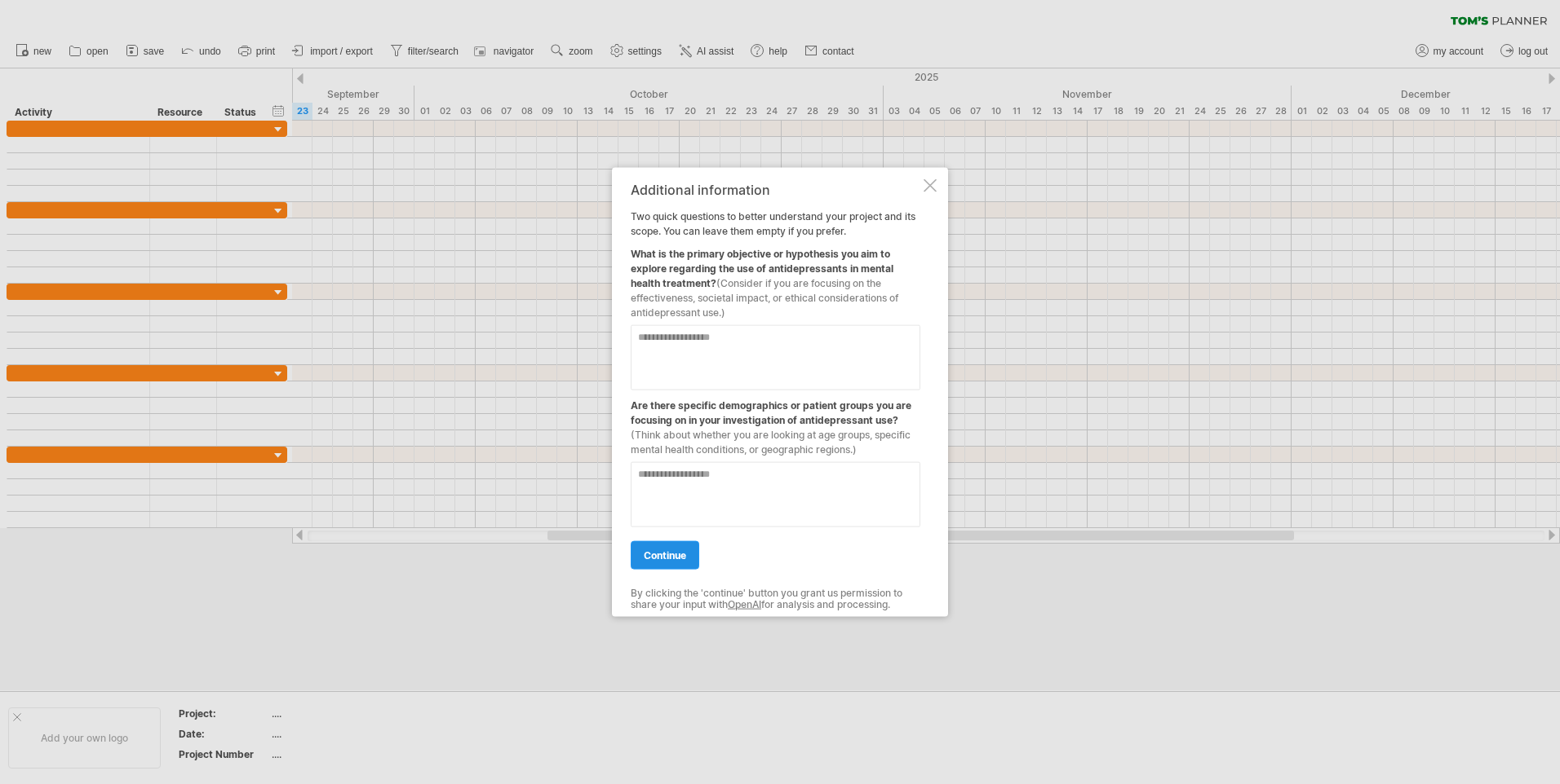
click at [673, 550] on span "continue" at bounding box center [665, 556] width 43 height 12
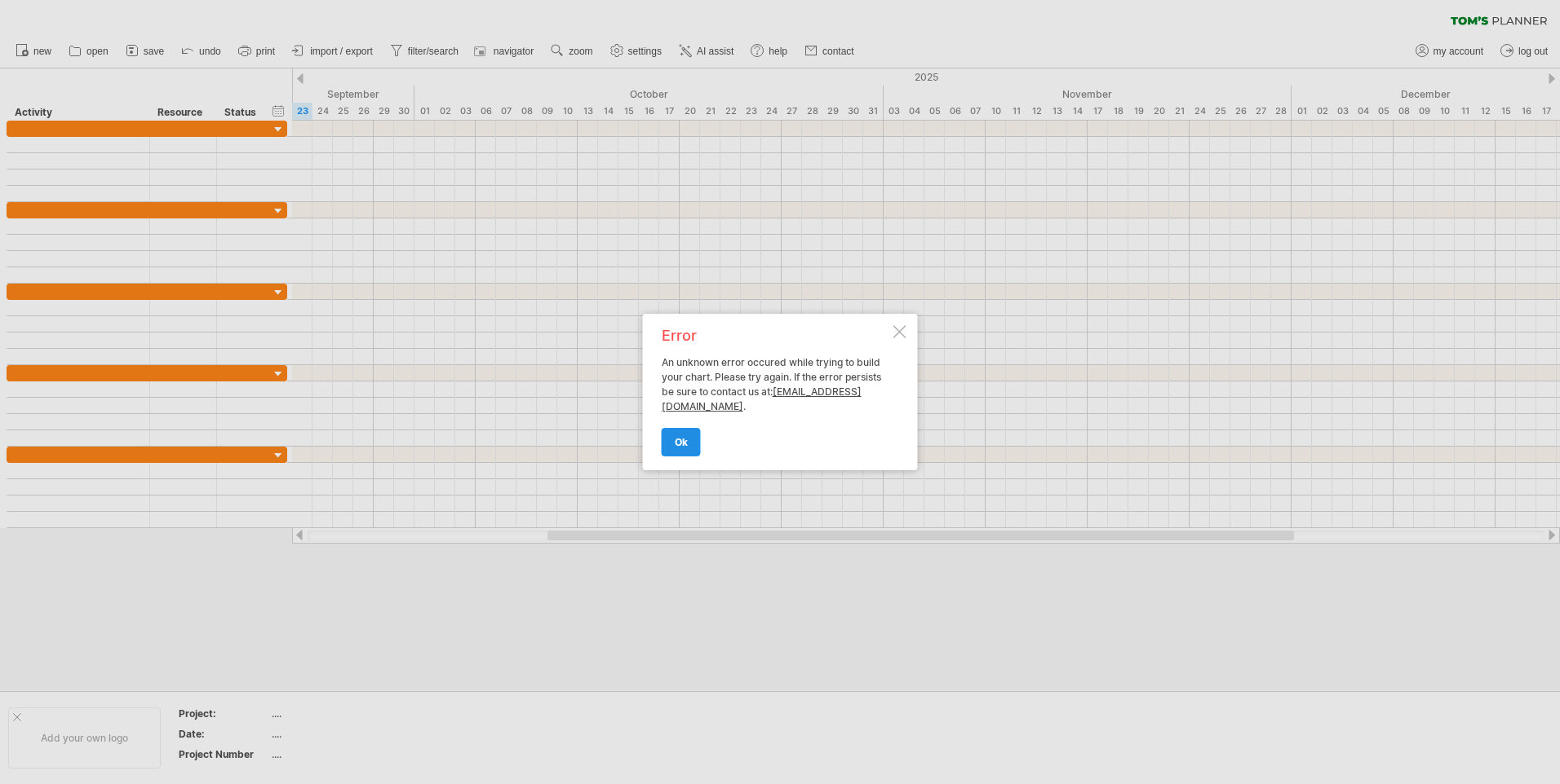
click at [691, 449] on link "ok" at bounding box center [681, 442] width 39 height 28
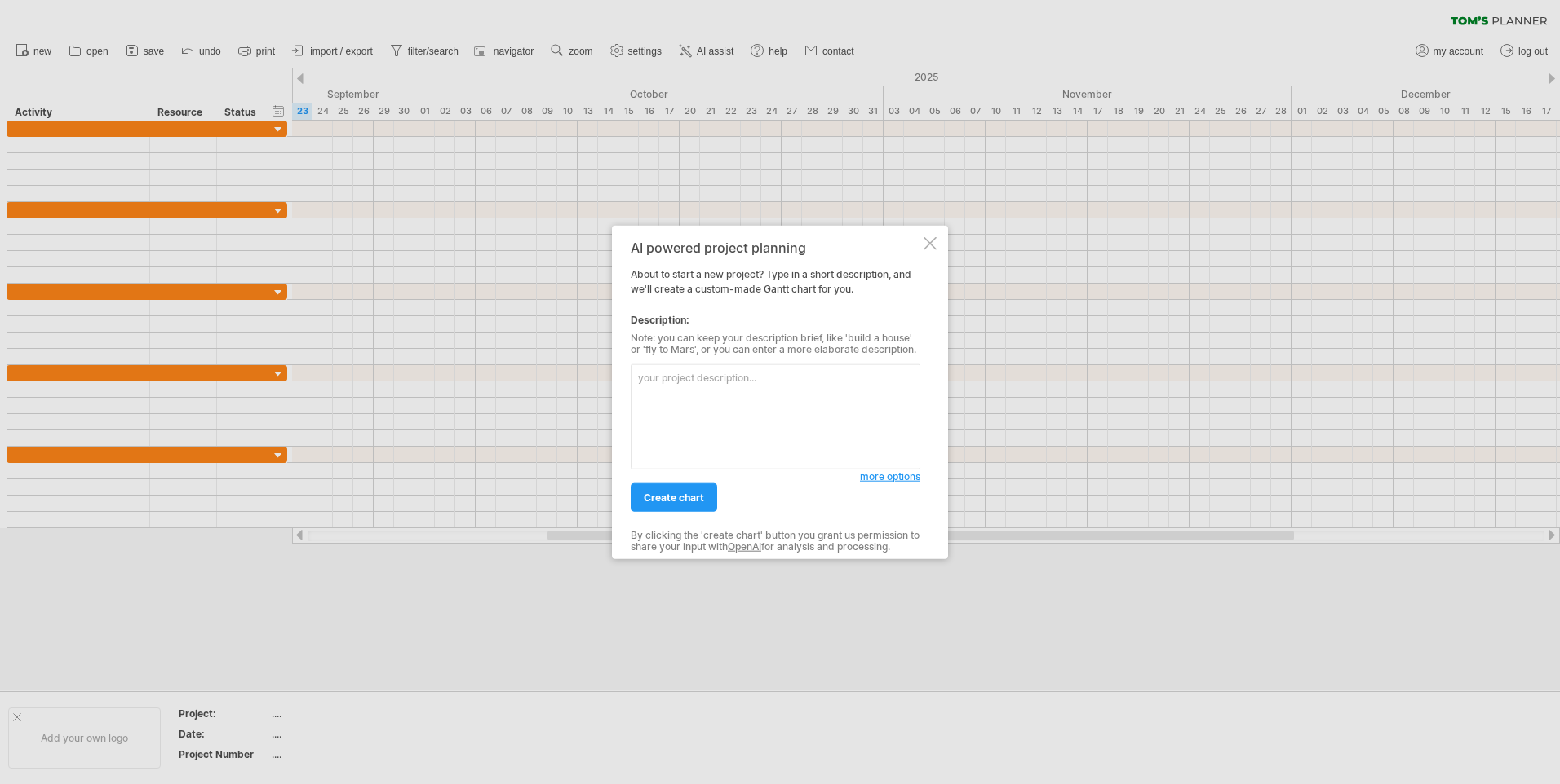
click at [931, 243] on div at bounding box center [930, 244] width 13 height 13
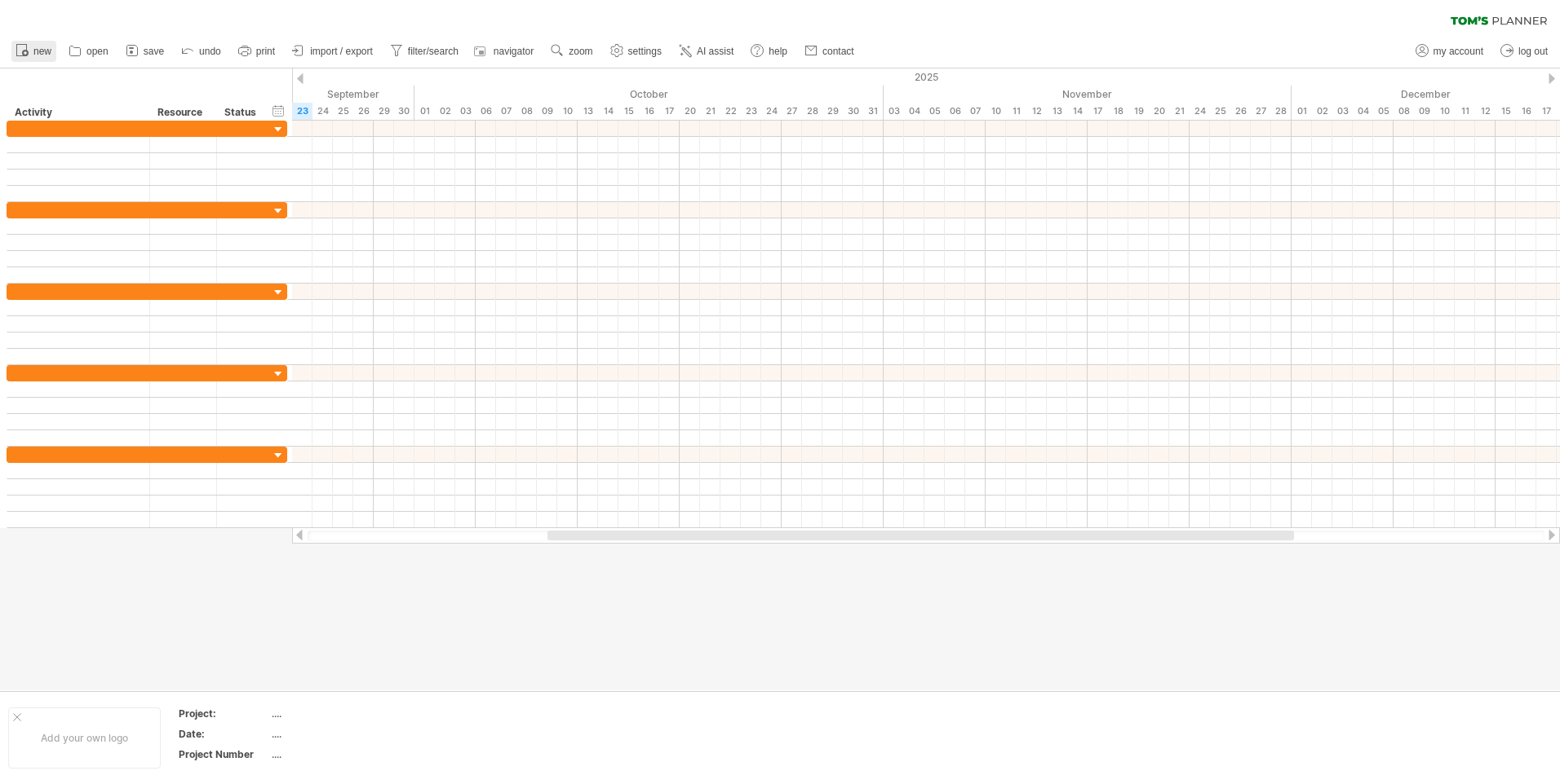
click at [26, 56] on circle at bounding box center [26, 53] width 7 height 7
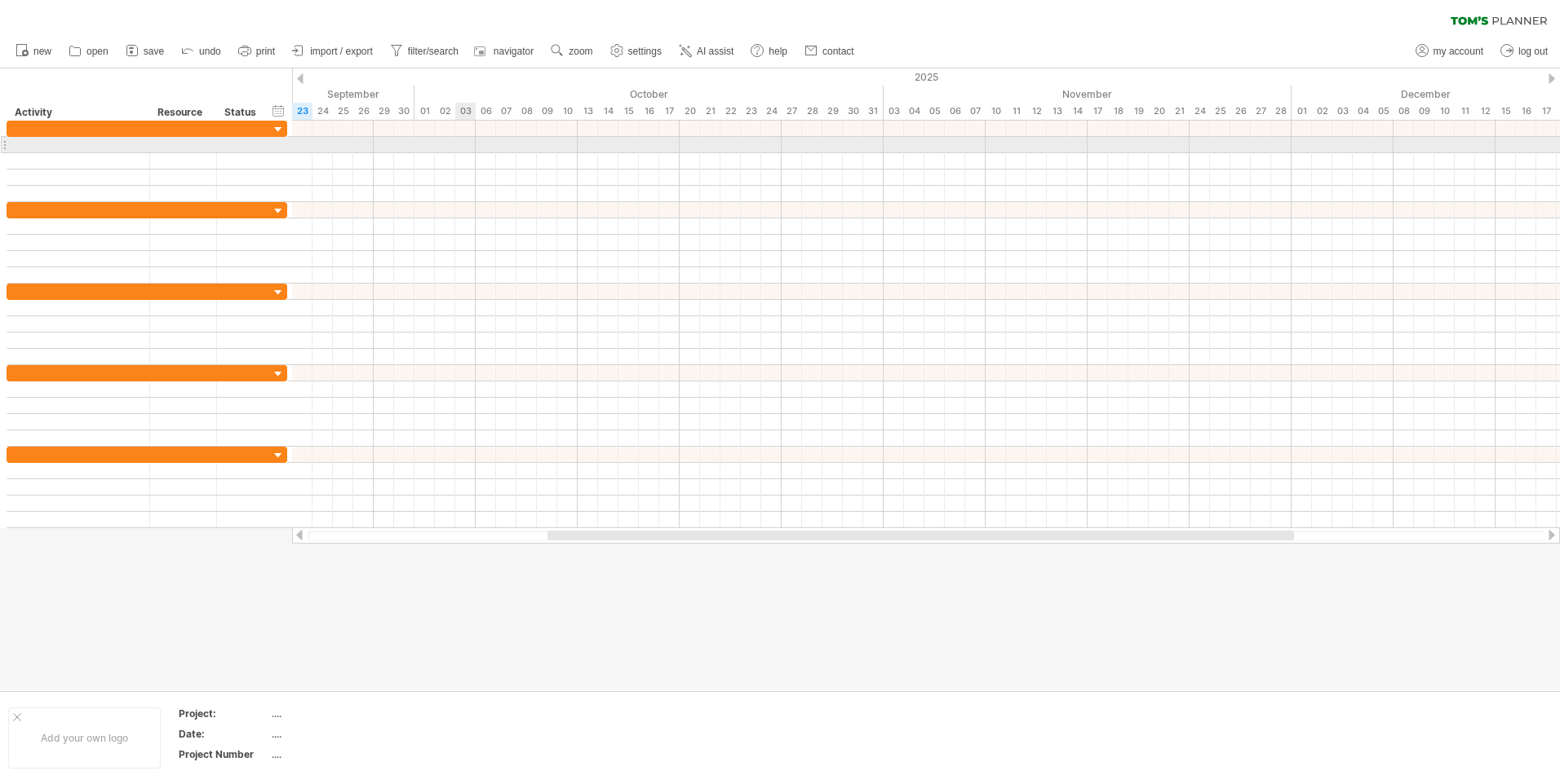
click at [461, 148] on div at bounding box center [925, 144] width 1268 height 16
click at [467, 150] on div at bounding box center [925, 144] width 1268 height 16
click at [466, 149] on div at bounding box center [925, 144] width 1268 height 16
click at [464, 146] on div at bounding box center [925, 144] width 1268 height 16
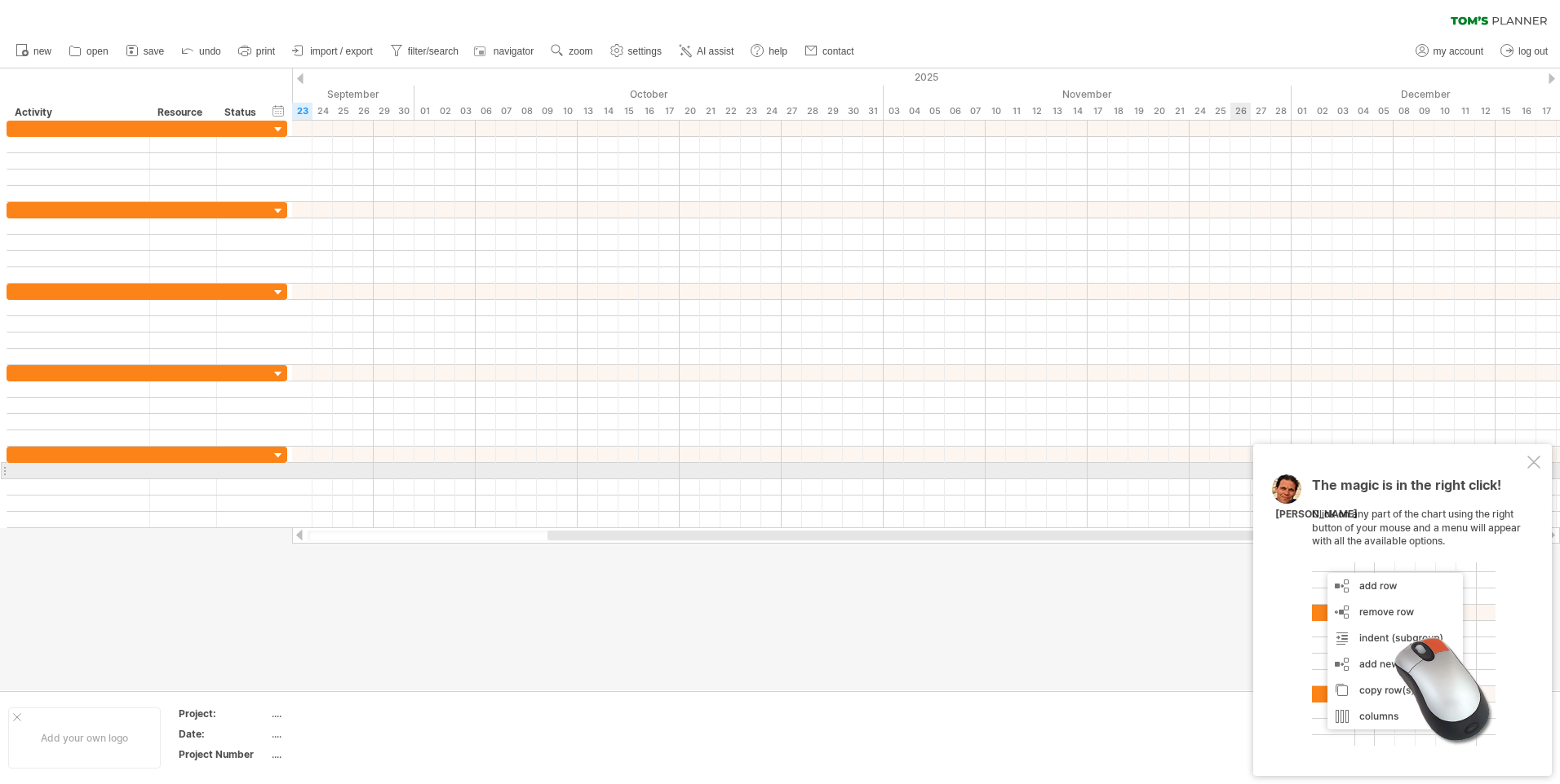
click at [1528, 463] on div at bounding box center [1533, 462] width 13 height 13
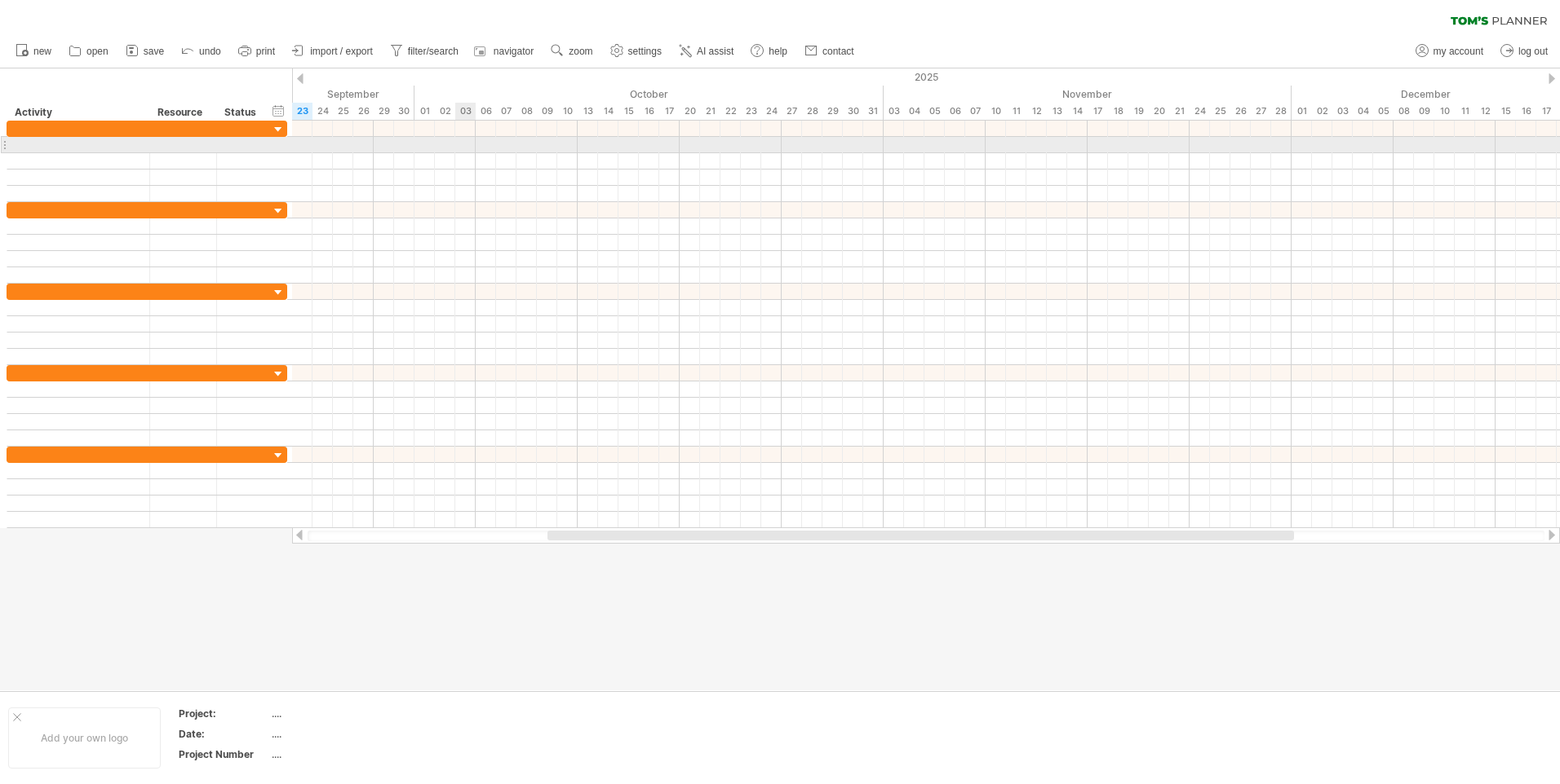
click at [465, 142] on div at bounding box center [925, 144] width 1268 height 16
click at [471, 141] on div at bounding box center [925, 144] width 1268 height 16
click at [197, 144] on div at bounding box center [183, 144] width 50 height 15
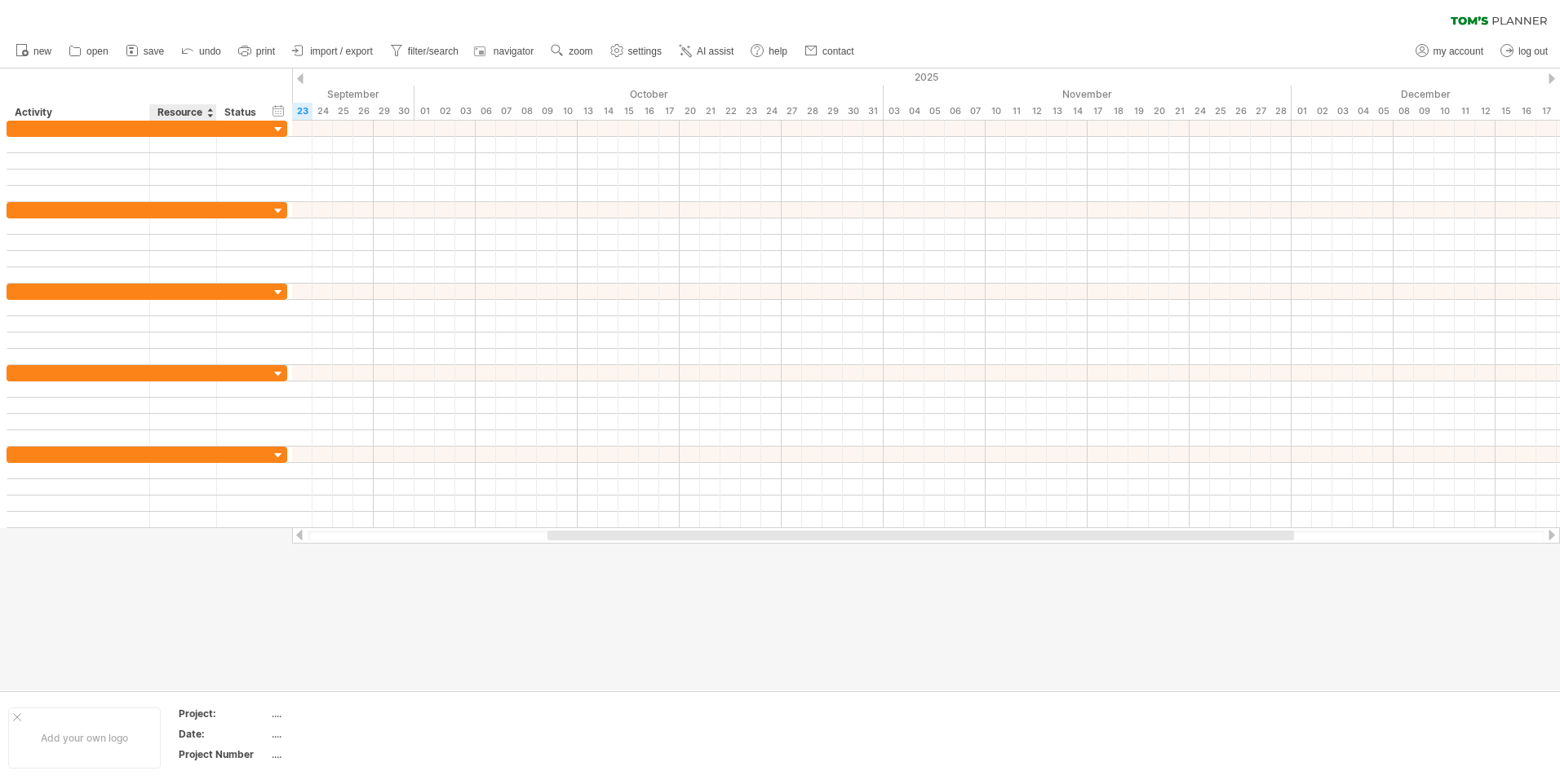
click at [212, 114] on div at bounding box center [210, 112] width 7 height 16
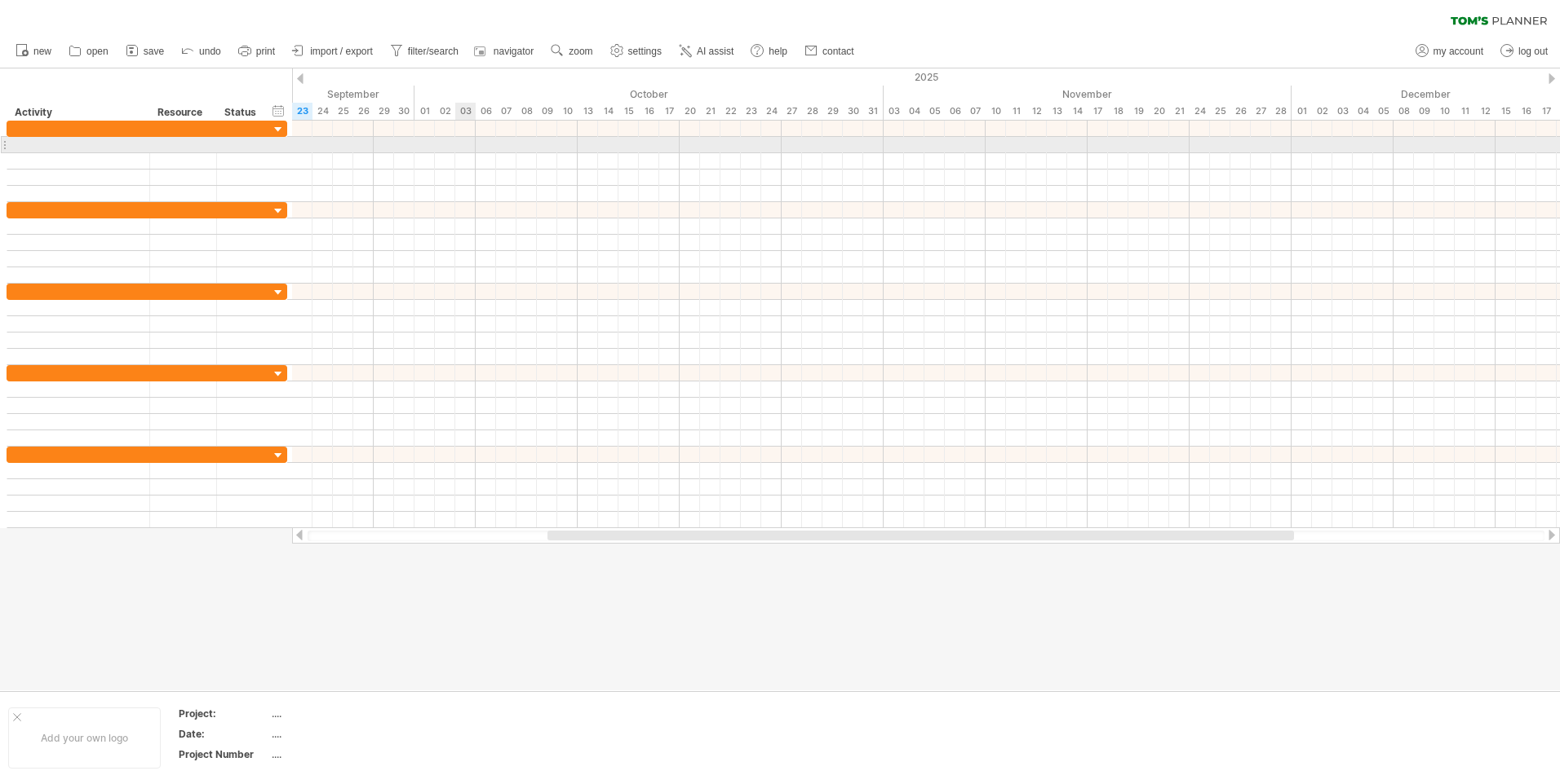
click at [459, 144] on div at bounding box center [925, 144] width 1268 height 16
click at [460, 144] on div at bounding box center [925, 144] width 1268 height 16
click at [475, 131] on div at bounding box center [925, 128] width 1268 height 16
click at [468, 144] on div at bounding box center [925, 144] width 1268 height 16
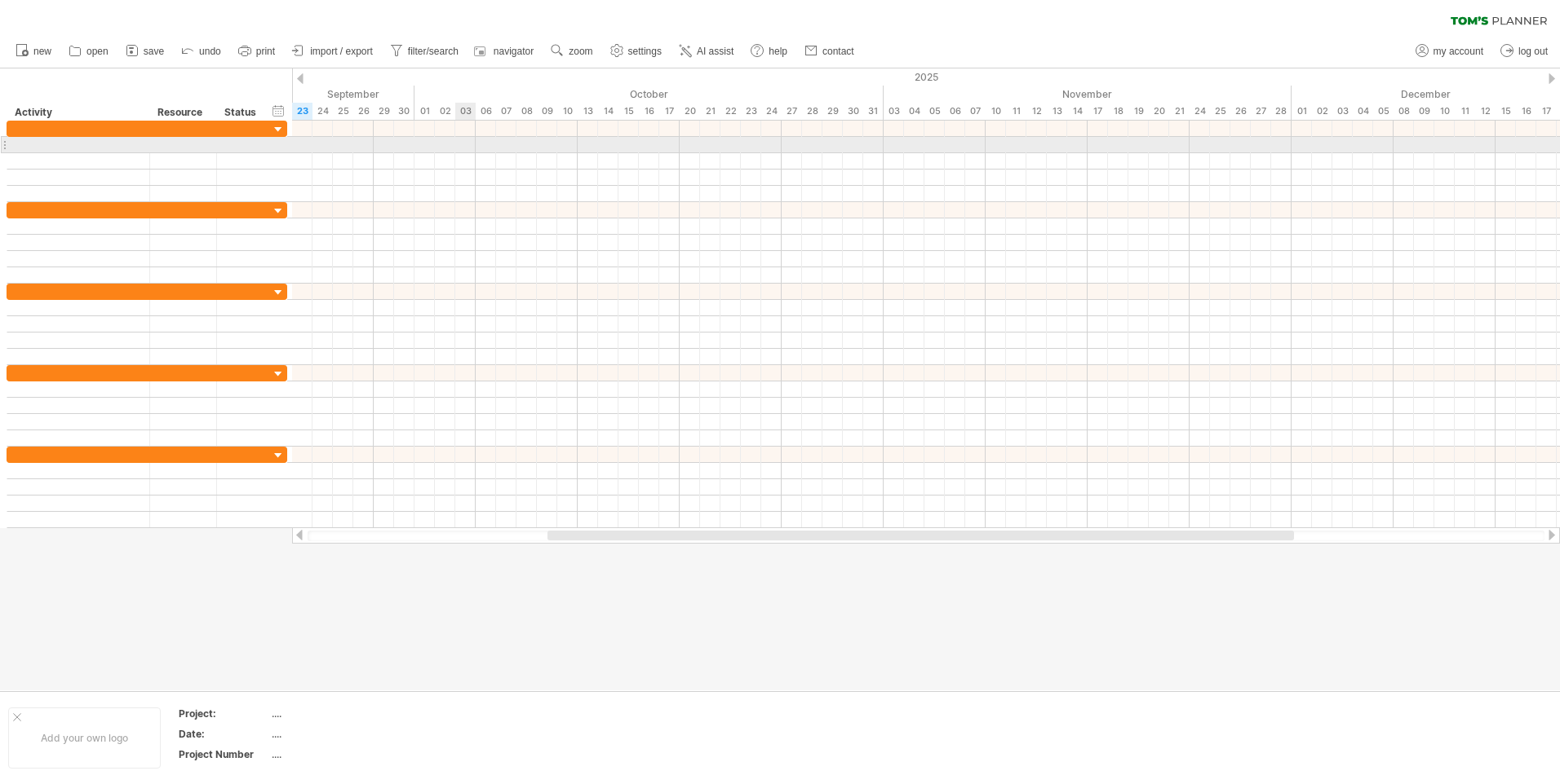
click at [468, 144] on div at bounding box center [925, 144] width 1268 height 16
click at [469, 144] on div at bounding box center [925, 144] width 1268 height 16
click at [472, 142] on div at bounding box center [925, 144] width 1268 height 16
click at [476, 139] on div at bounding box center [925, 144] width 1268 height 16
click at [476, 138] on div at bounding box center [925, 144] width 1268 height 16
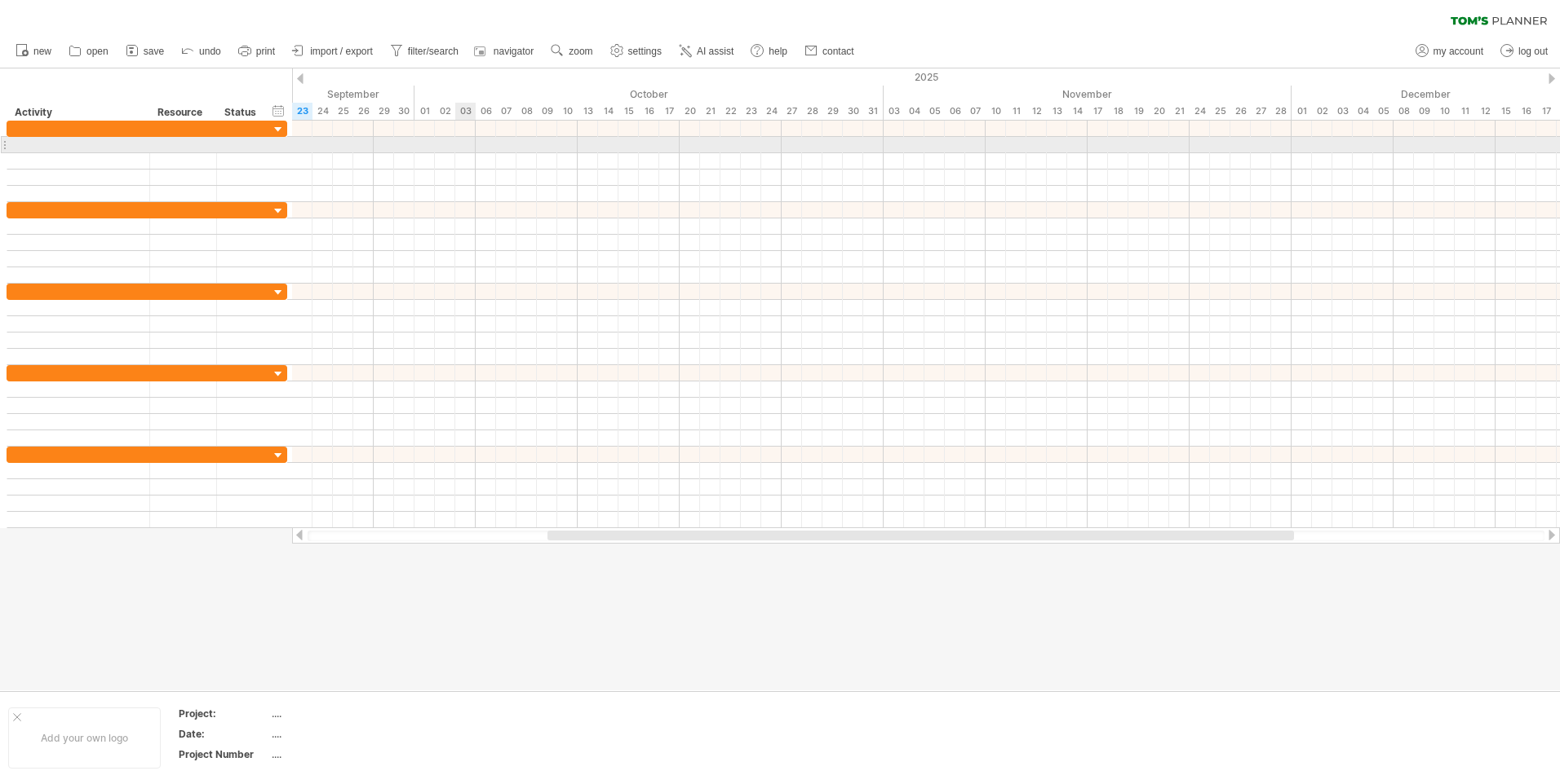
click at [460, 139] on div at bounding box center [925, 144] width 1268 height 16
click at [470, 145] on div at bounding box center [925, 144] width 1268 height 16
click at [470, 144] on div at bounding box center [925, 144] width 1268 height 16
click at [467, 145] on div at bounding box center [925, 144] width 1268 height 16
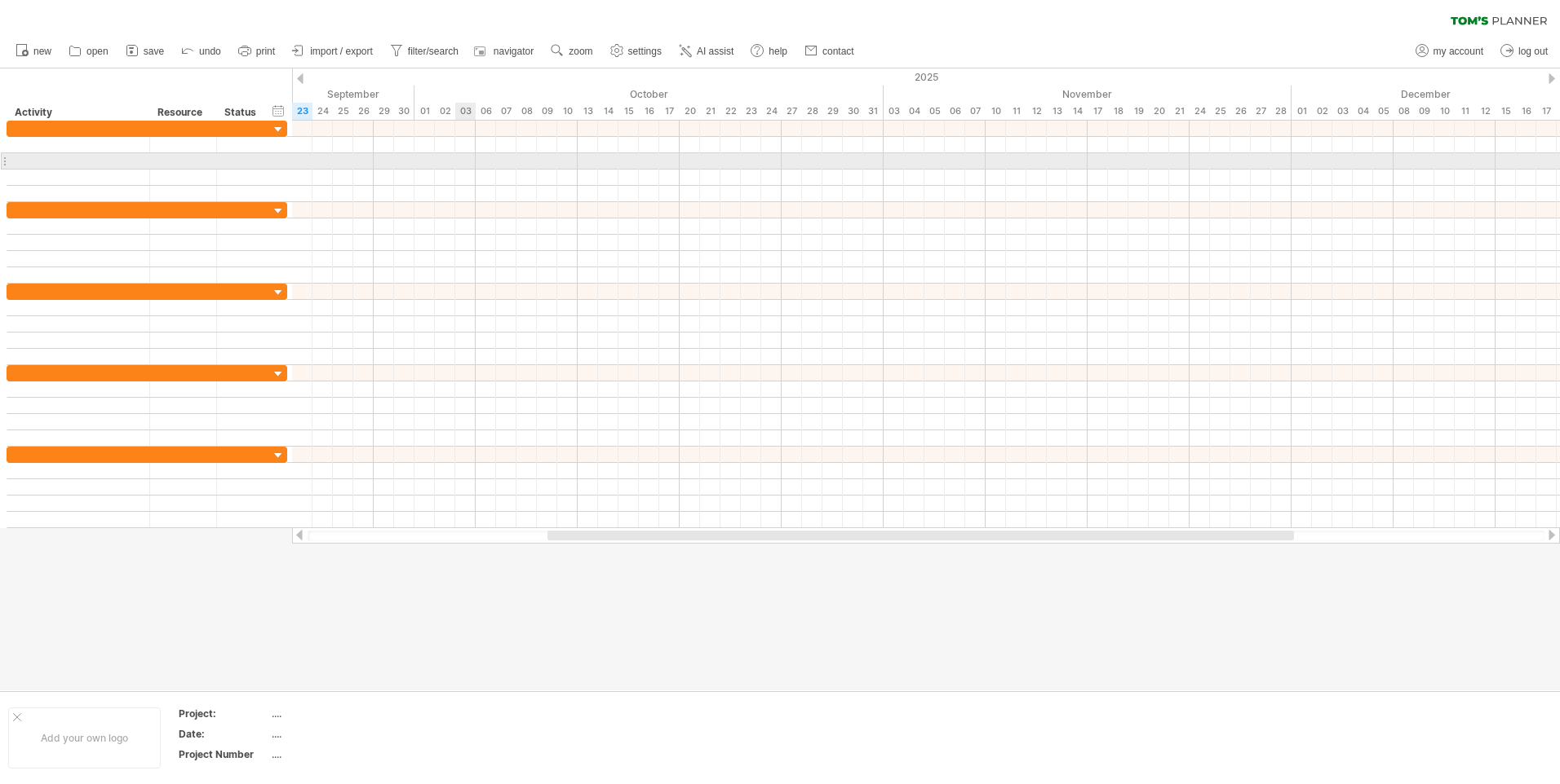
click at [467, 163] on div at bounding box center [925, 161] width 1268 height 16
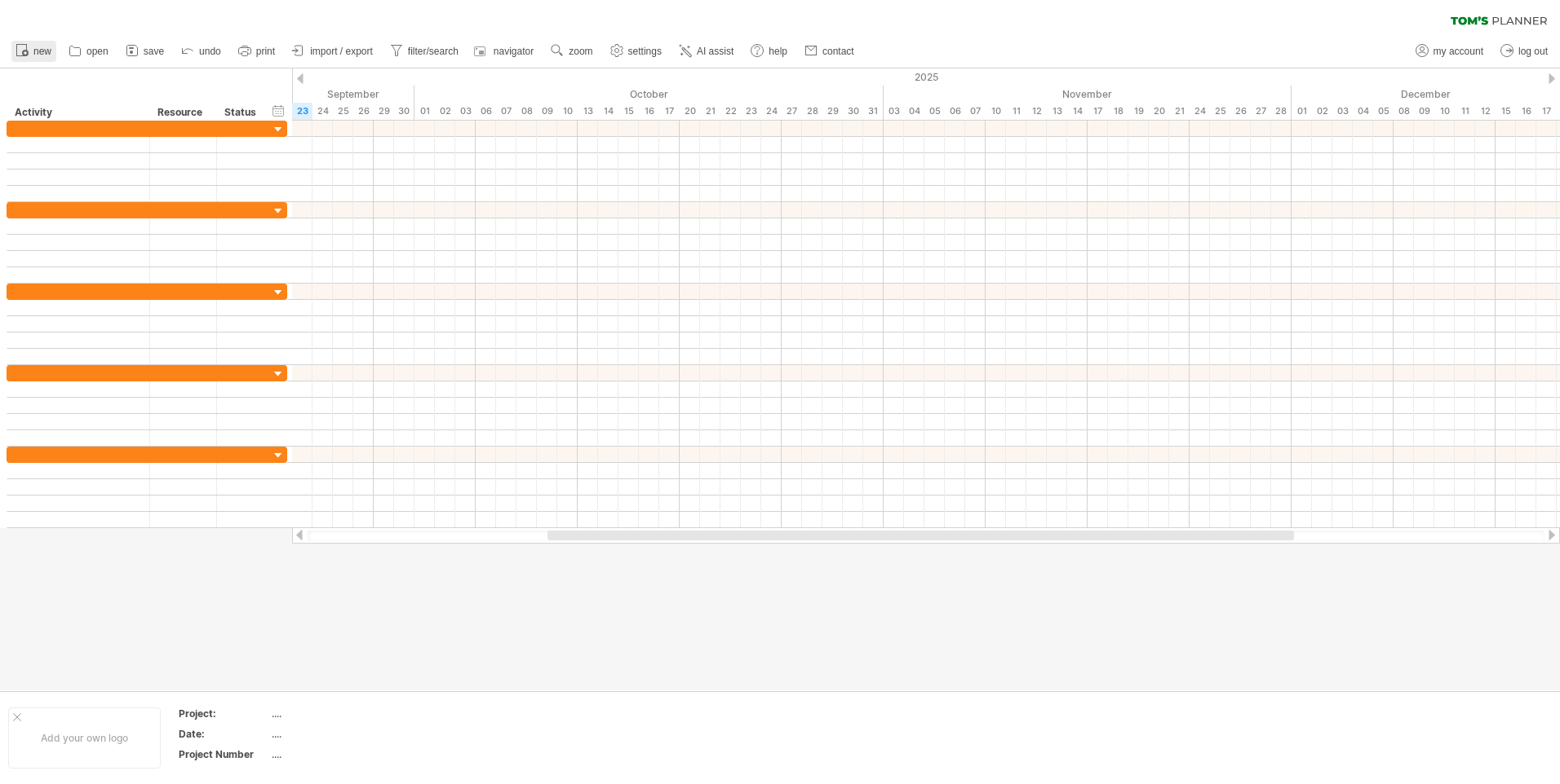
click at [24, 50] on circle at bounding box center [26, 53] width 7 height 7
click at [466, 130] on div at bounding box center [925, 128] width 1268 height 16
click at [464, 110] on div "03" at bounding box center [465, 111] width 21 height 17
drag, startPoint x: 1227, startPoint y: 641, endPoint x: 1061, endPoint y: 746, distance: 196.4
click at [1081, 775] on div "Trying to reach [DOMAIN_NAME] Connected again... 0% clear filter new" at bounding box center [780, 392] width 1560 height 784
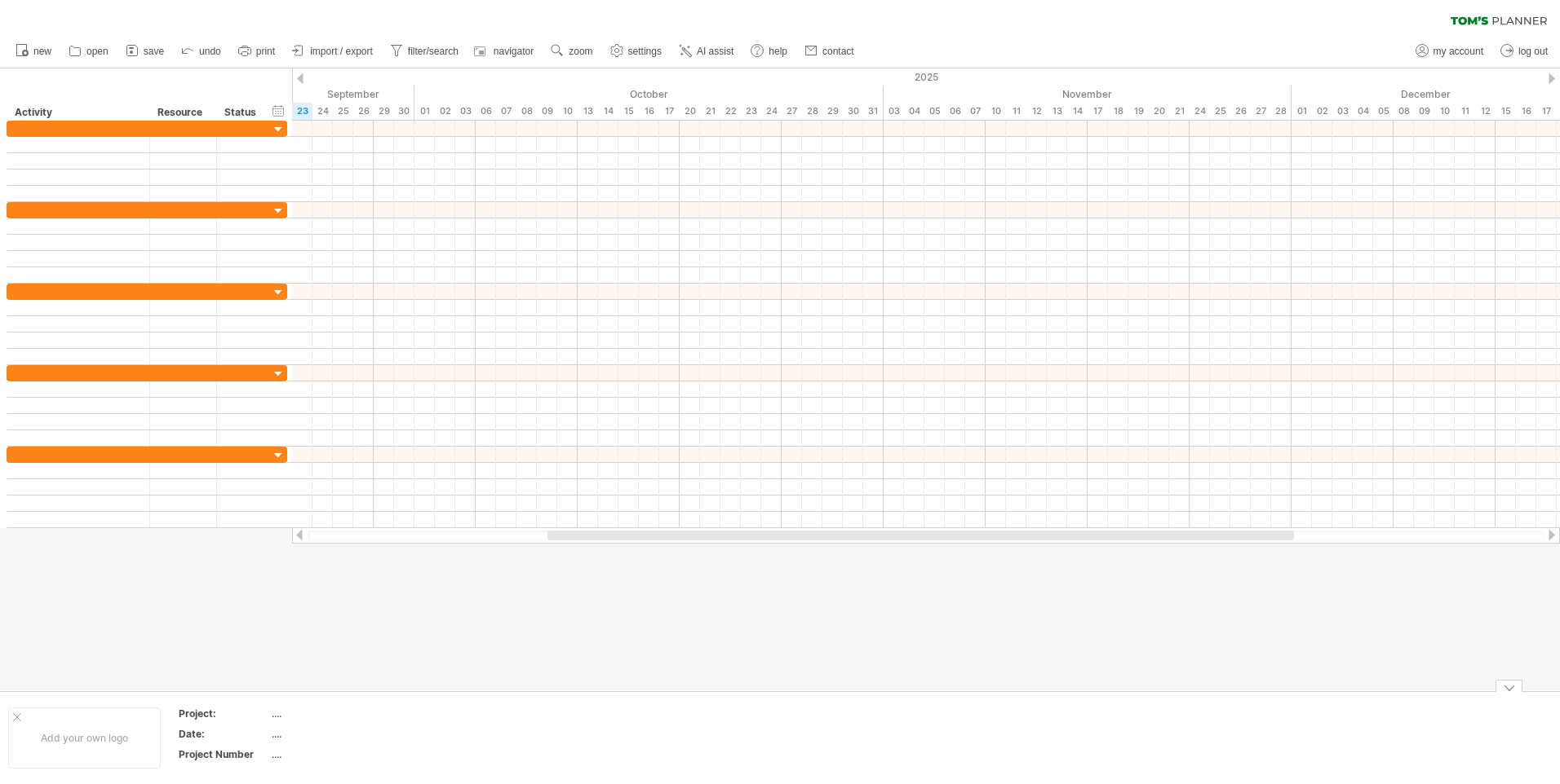
drag, startPoint x: 740, startPoint y: 634, endPoint x: 696, endPoint y: 693, distance: 73.6
click at [696, 693] on div "Trying to reach [DOMAIN_NAME] Connected again... 0% clear filter new" at bounding box center [780, 392] width 1560 height 784
drag, startPoint x: 505, startPoint y: 562, endPoint x: 505, endPoint y: 669, distance: 107.0
click at [505, 669] on div at bounding box center [780, 380] width 1560 height 622
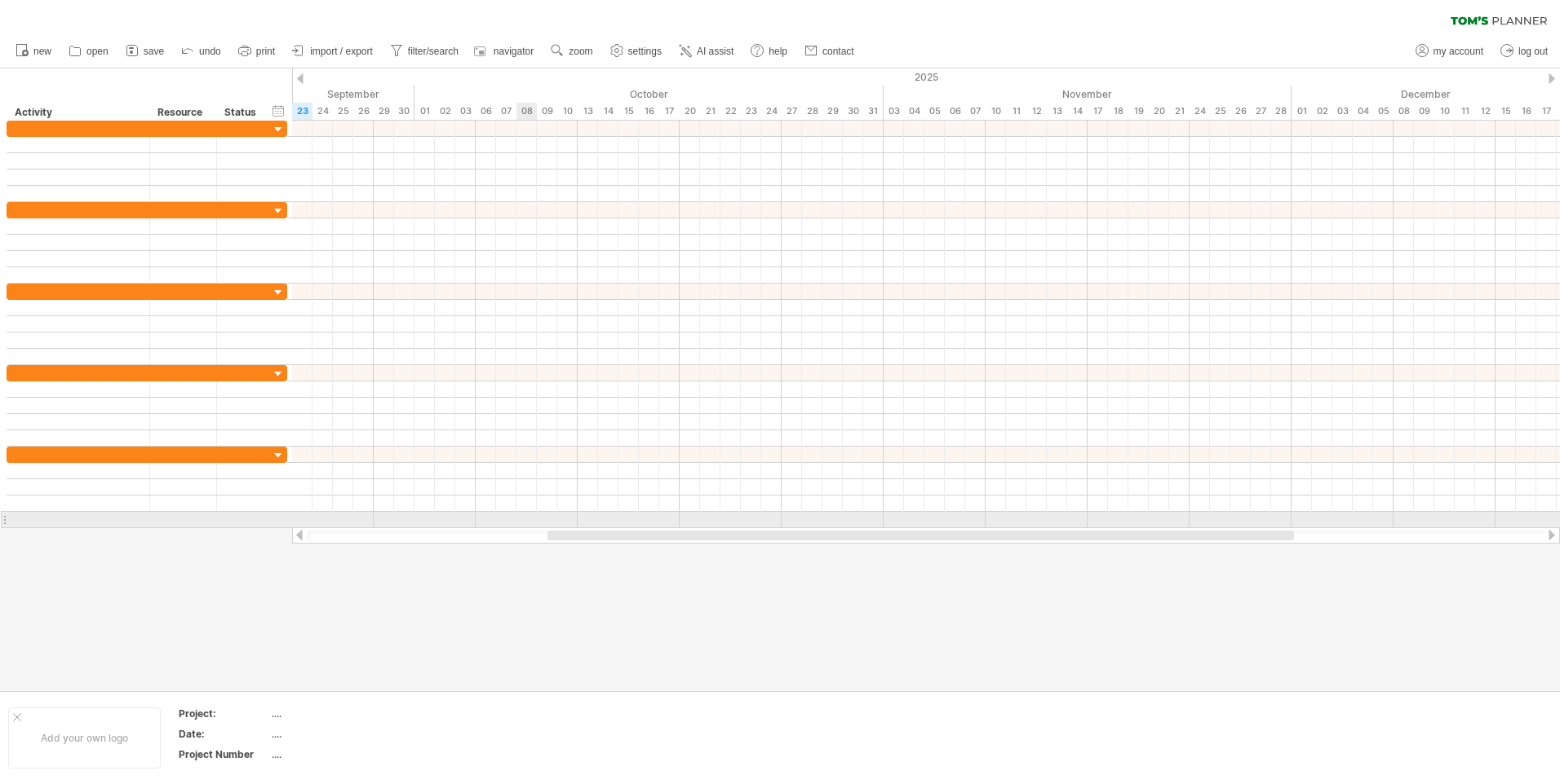
click at [535, 523] on div at bounding box center [925, 520] width 1268 height 16
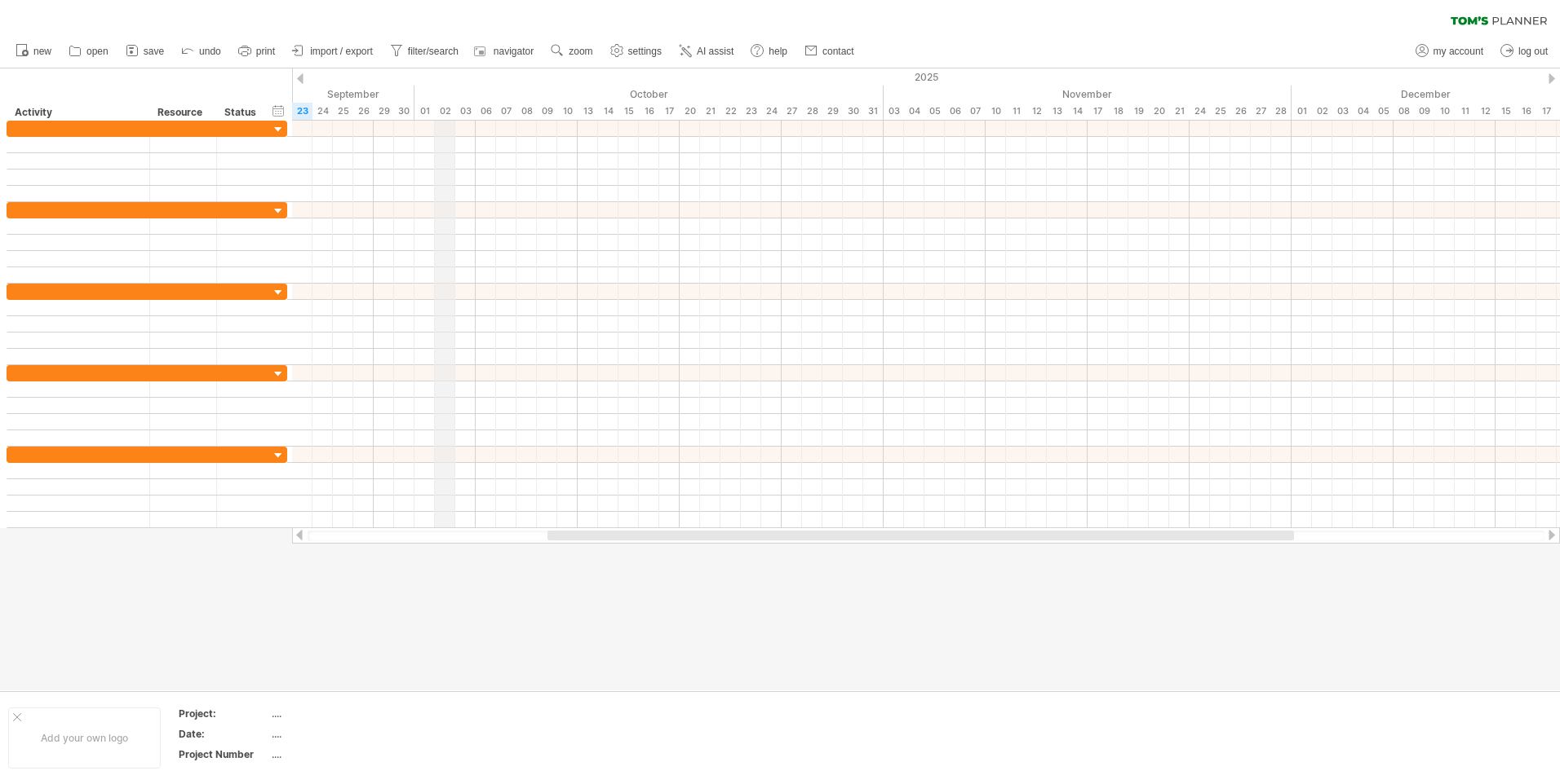
click at [440, 106] on div "02" at bounding box center [445, 111] width 21 height 17
click at [405, 112] on div "30" at bounding box center [405, 111] width 21 height 17
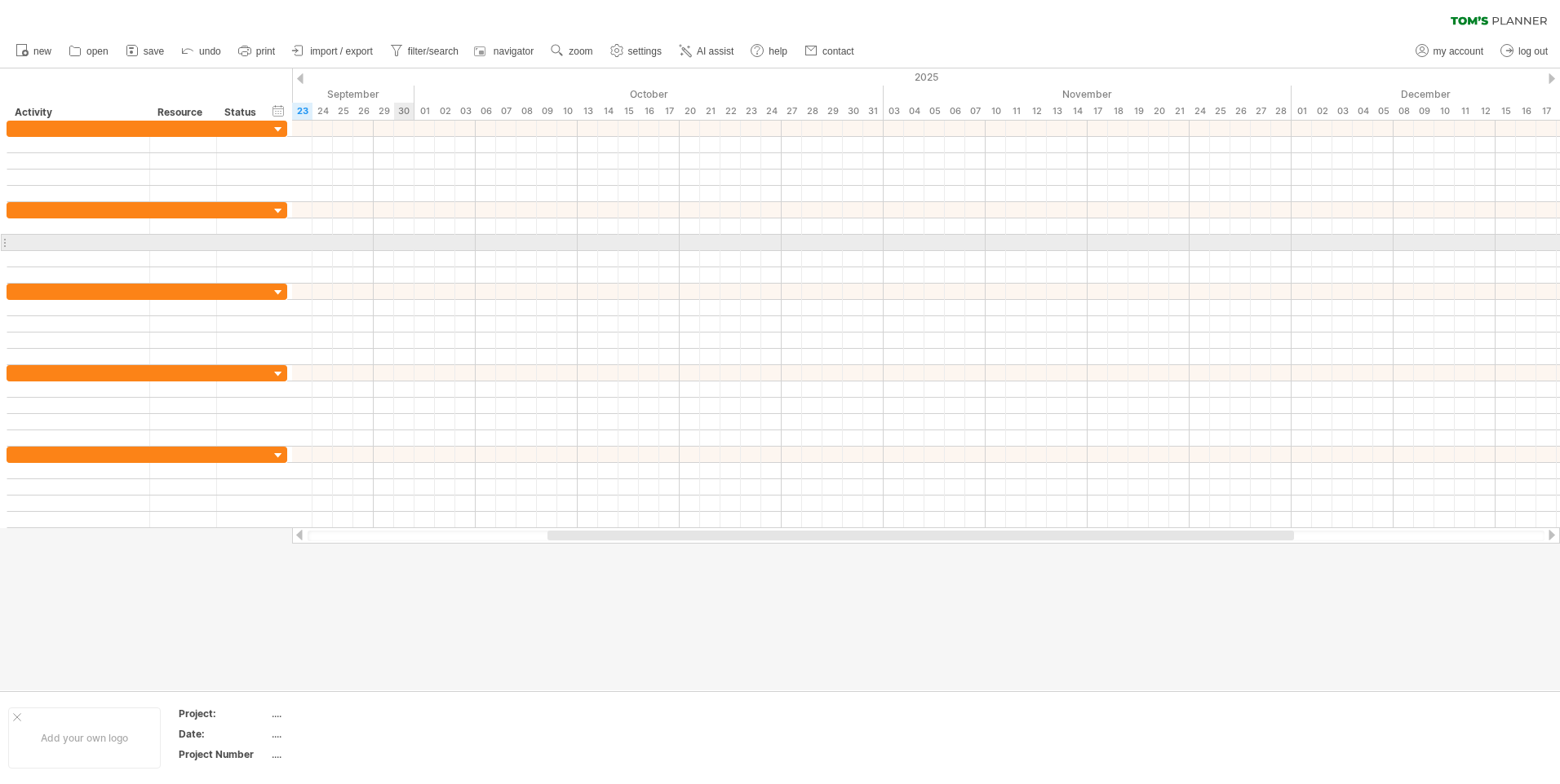
drag, startPoint x: 405, startPoint y: 112, endPoint x: 405, endPoint y: 243, distance: 131.0
click at [405, 243] on div "Trying to reach [DOMAIN_NAME] Connected again... 0% clear filter new" at bounding box center [780, 392] width 1560 height 784
click at [405, 244] on div at bounding box center [925, 243] width 1268 height 16
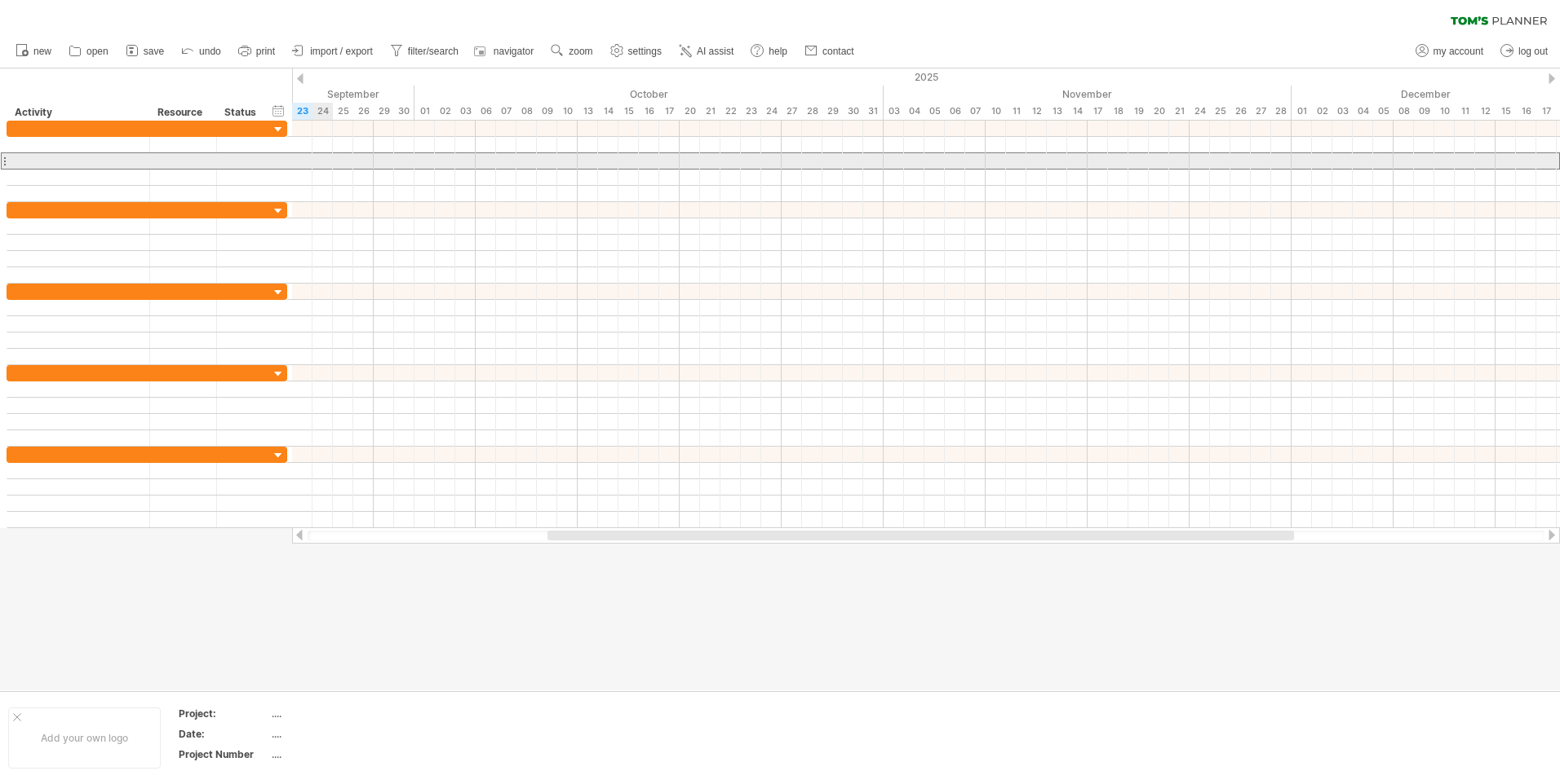
click at [3, 160] on div at bounding box center [4, 161] width 7 height 17
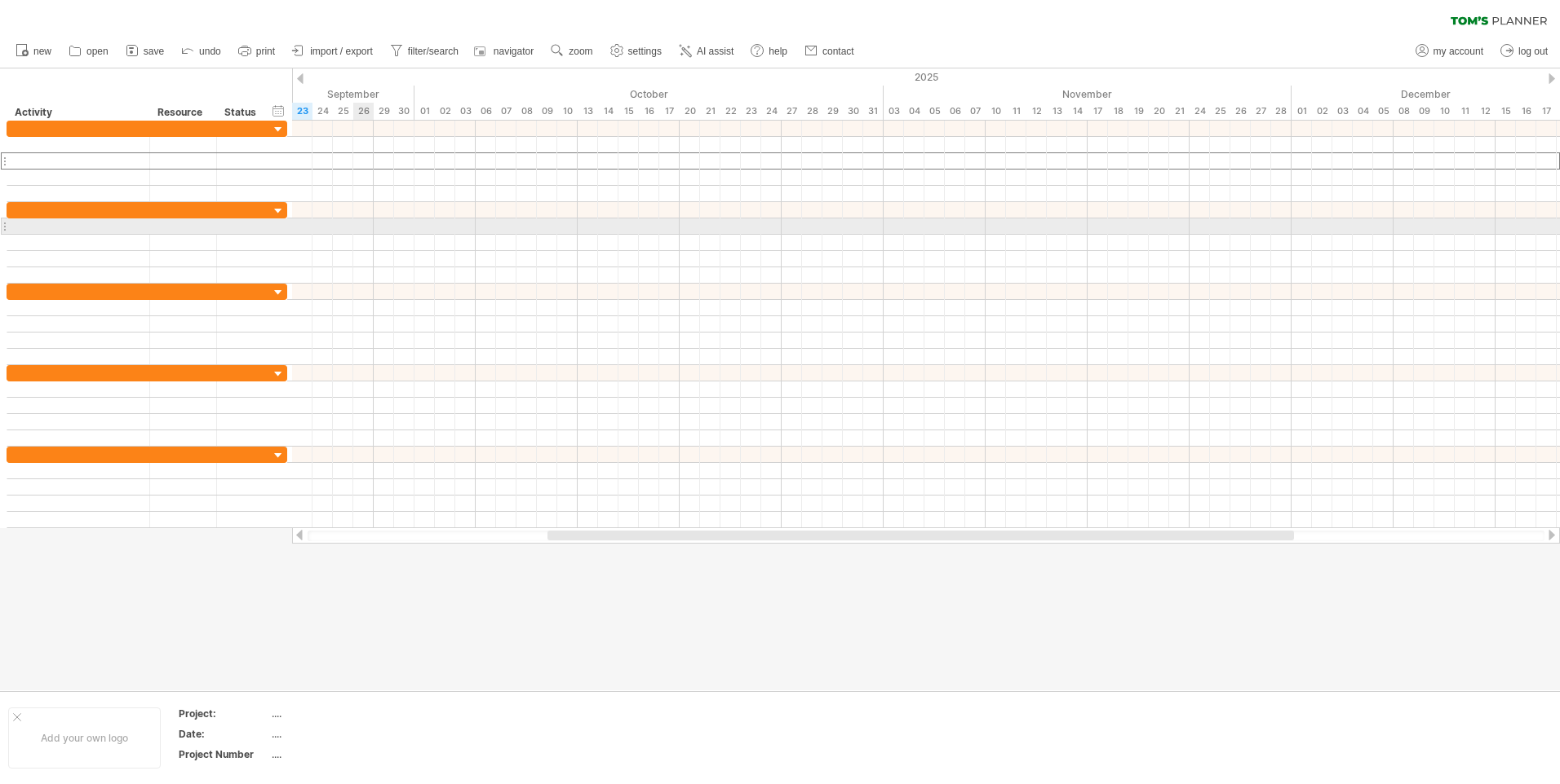
click at [363, 233] on div at bounding box center [925, 227] width 1268 height 16
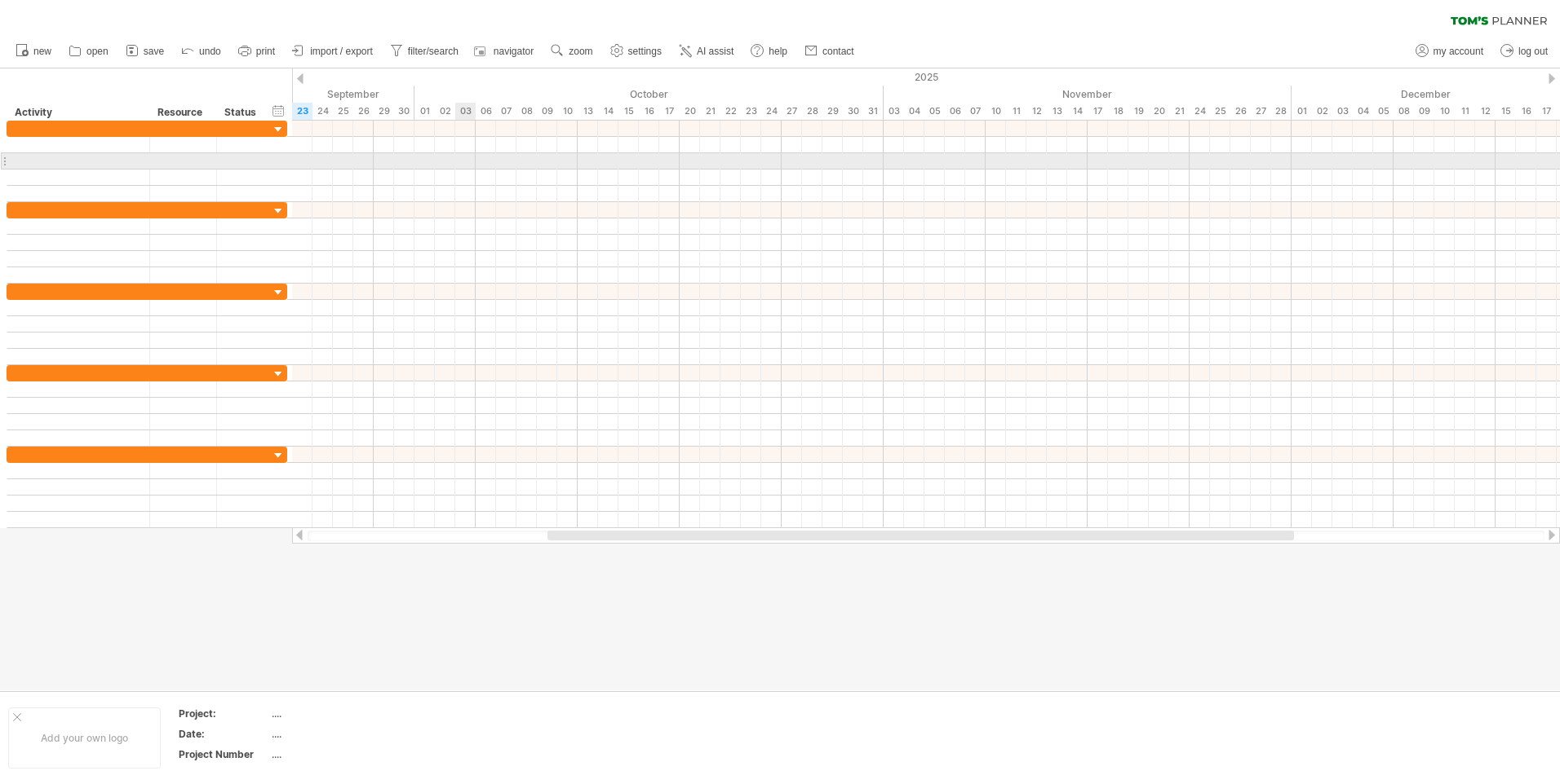
click at [462, 166] on div at bounding box center [925, 161] width 1268 height 16
